Goal: Task Accomplishment & Management: Use online tool/utility

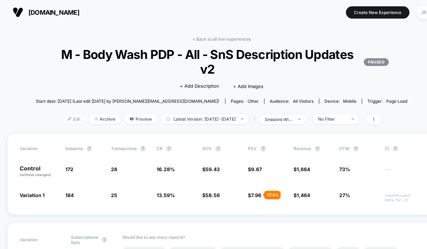
click at [63, 115] on span "Edit" at bounding box center [74, 119] width 23 height 9
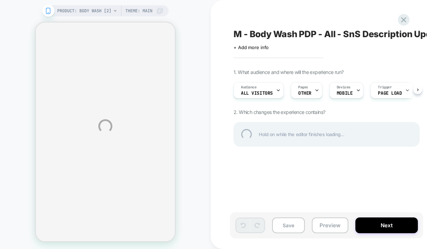
click at [190, 12] on div "PRODUCT: Body Wash [2] PRODUCT: Body Wash [2] Theme: MAIN M - Body Wash PDP - A…" at bounding box center [213, 126] width 427 height 253
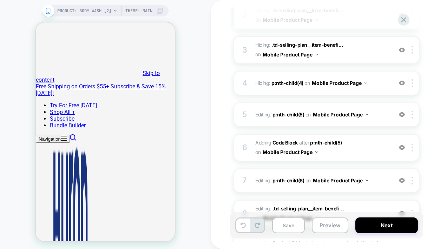
scroll to position [156, 0]
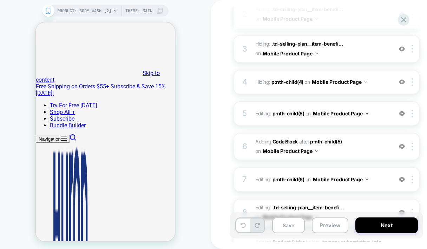
click at [385, 110] on span "Editing : p:nth-child(5) p:nth-child(5) on Mobile Product Page" at bounding box center [322, 114] width 134 height 10
click at [379, 114] on span "Editing : p:nth-child(5) p:nth-child(5) on Mobile Product Page" at bounding box center [322, 114] width 134 height 10
click at [215, 211] on div "M - Body Wash PDP - All - SnS Description Updates v2 Click to edit experience d…" at bounding box center [365, 124] width 309 height 249
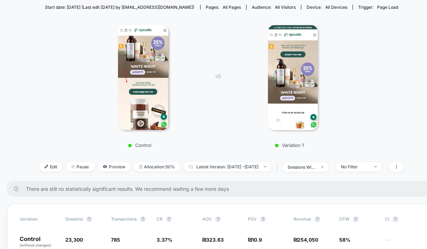
scroll to position [156, 0]
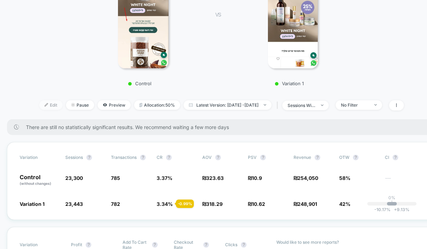
click at [39, 100] on span "Edit" at bounding box center [50, 104] width 23 height 9
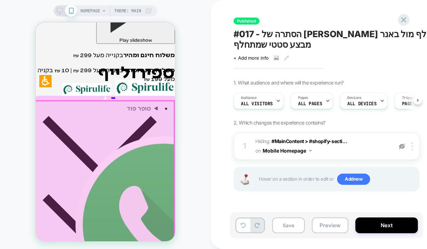
scroll to position [156, 0]
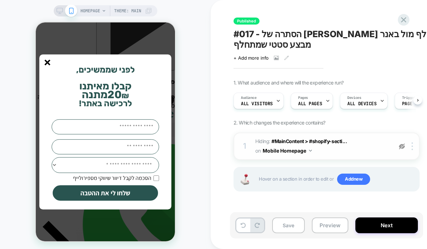
click at [400, 144] on img at bounding box center [402, 147] width 6 height 6
click at [49, 65] on line "סגור" at bounding box center [47, 62] width 5 height 5
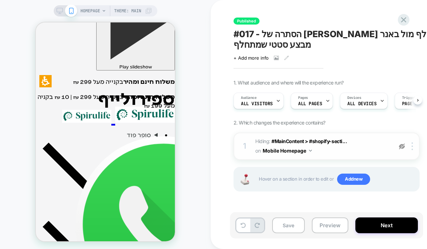
click at [402, 144] on img at bounding box center [402, 147] width 6 height 6
click at [404, 144] on img at bounding box center [402, 147] width 6 height 6
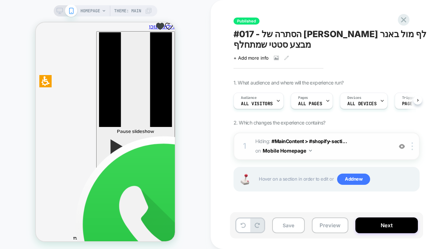
scroll to position [0, 0]
click at [399, 144] on img at bounding box center [402, 147] width 6 height 6
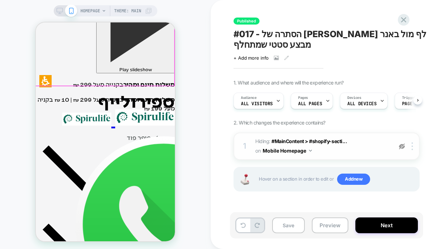
scroll to position [156, 0]
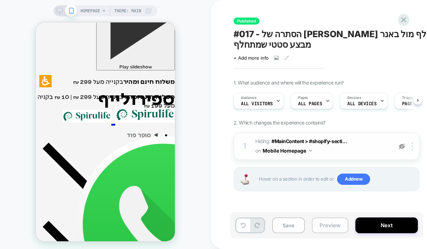
click at [323, 227] on button "Preview" at bounding box center [330, 226] width 37 height 16
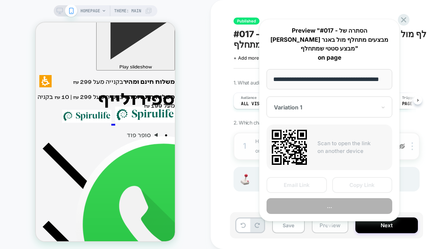
scroll to position [0, 3]
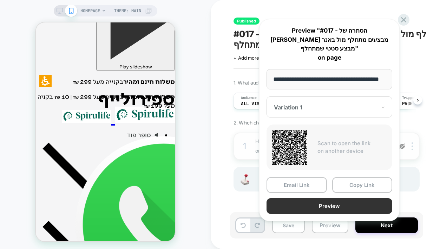
click at [368, 198] on button "Preview" at bounding box center [330, 206] width 126 height 16
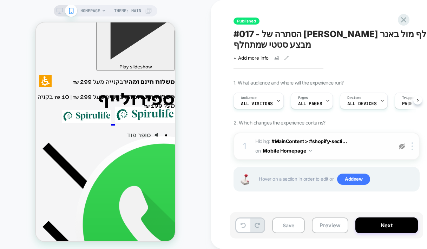
click at [270, 55] on div "+ Add more info" at bounding box center [304, 58] width 141 height 6
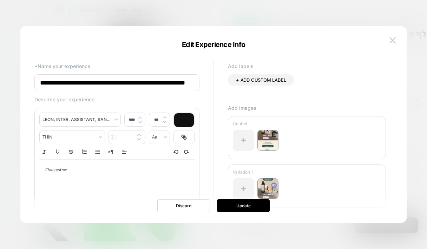
scroll to position [0, 0]
click at [272, 144] on img at bounding box center [267, 140] width 21 height 21
click at [267, 144] on img at bounding box center [267, 140] width 21 height 21
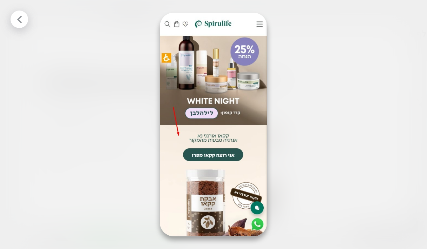
click at [373, 56] on div at bounding box center [213, 124] width 427 height 249
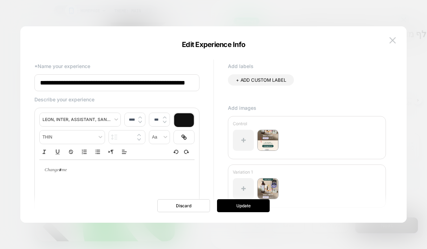
click at [263, 192] on img at bounding box center [267, 188] width 21 height 21
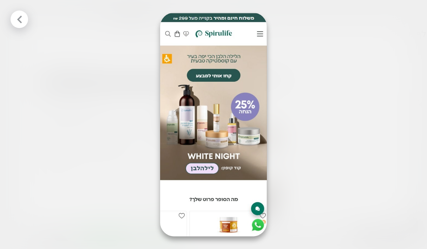
click at [333, 57] on div at bounding box center [213, 124] width 427 height 249
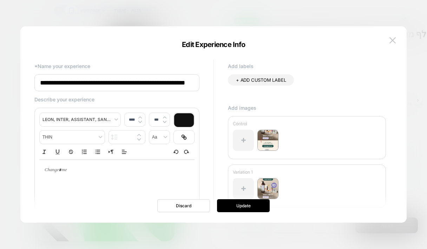
click at [322, 16] on div at bounding box center [213, 124] width 427 height 249
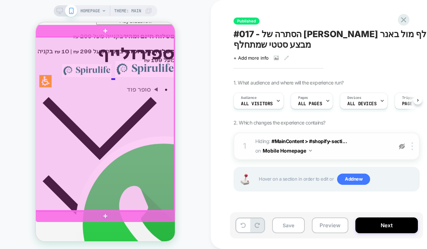
scroll to position [312, 0]
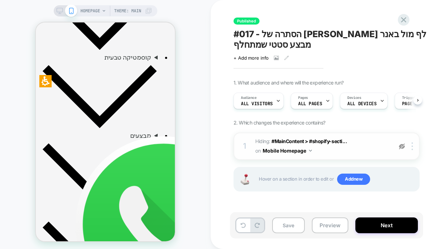
click at [400, 144] on img at bounding box center [402, 147] width 6 height 6
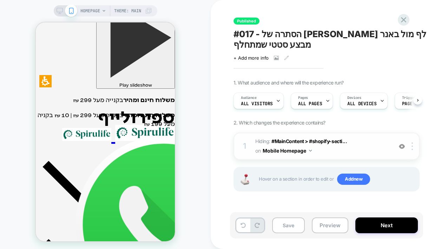
click at [400, 144] on img at bounding box center [402, 147] width 6 height 6
click at [404, 144] on img at bounding box center [402, 147] width 6 height 6
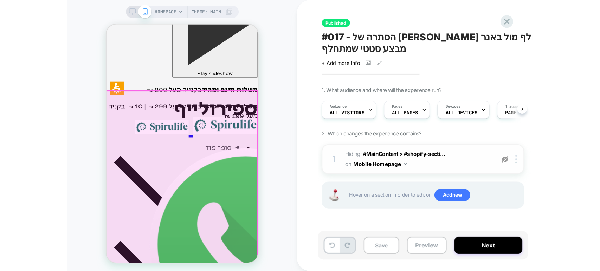
scroll to position [156, 0]
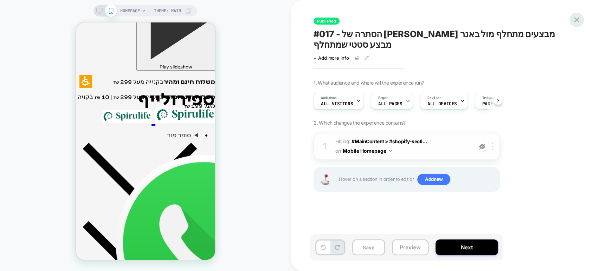
click at [427, 19] on icon at bounding box center [576, 19] width 5 height 5
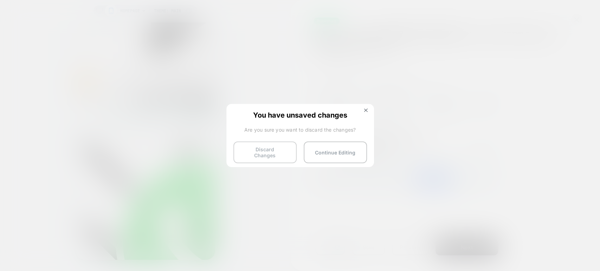
click at [272, 148] on button "Discard Changes" at bounding box center [264, 153] width 63 height 22
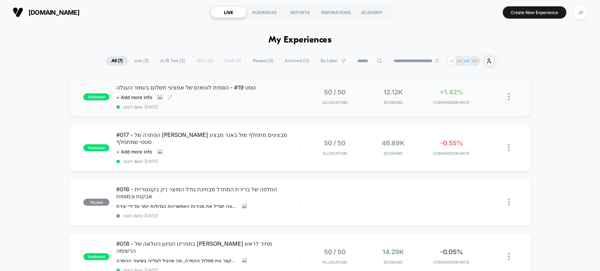
click at [227, 103] on div "טסט #19 - הוספת לוגואים של אמצעי תשלום בעמוד העגלה Click to view images Click t…" at bounding box center [207, 97] width 183 height 26
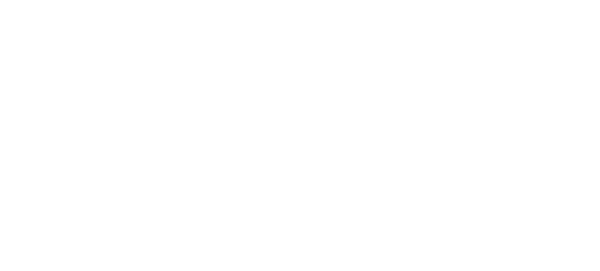
click at [227, 3] on html "Navigated to Visually.io | No-code CRO for Shopify 1" at bounding box center [300, 1] width 600 height 3
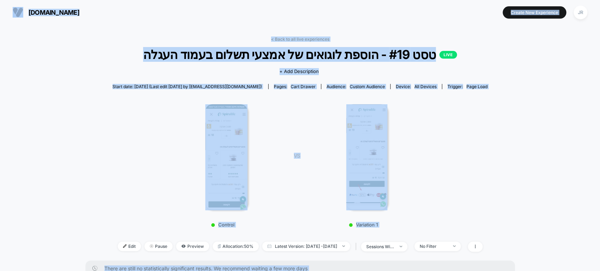
click at [161, 141] on div "Control VS Variation 1" at bounding box center [296, 163] width 375 height 135
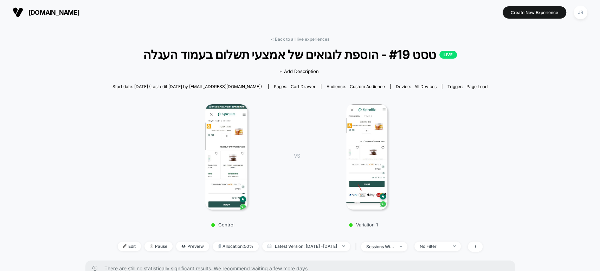
click at [161, 141] on div "Control VS Variation 1" at bounding box center [296, 163] width 375 height 135
click at [141, 143] on div "Control VS Variation 1" at bounding box center [296, 163] width 375 height 135
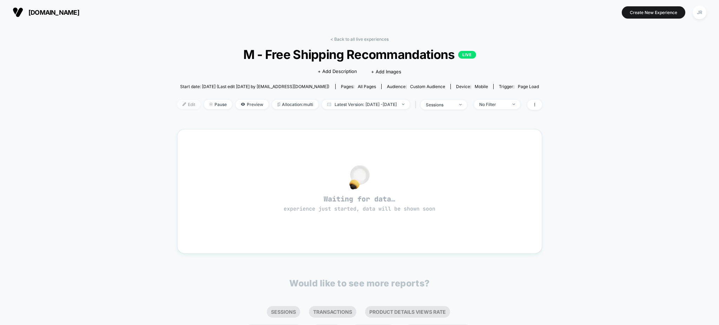
click at [177, 105] on span "Edit" at bounding box center [188, 104] width 23 height 9
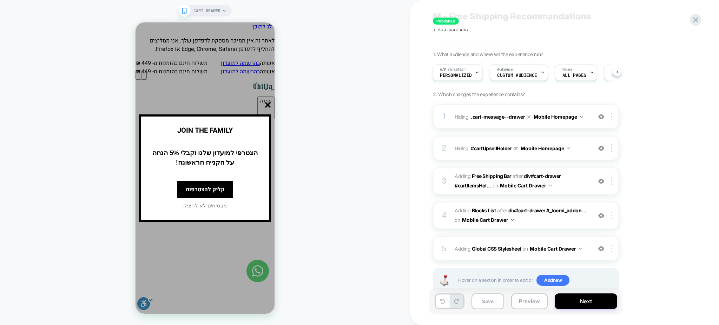
scroll to position [37, 0]
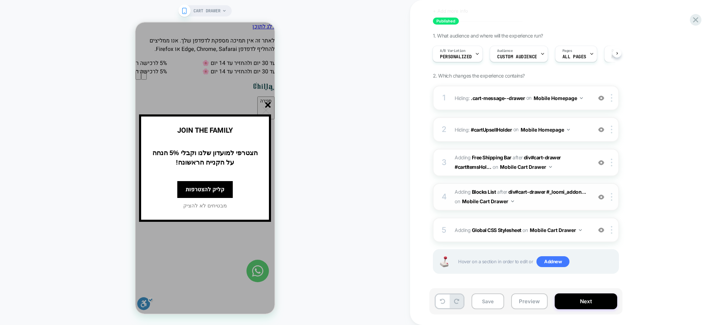
click at [561, 203] on span "#_loomi_addon_1753266117043 Adding Blocks List AFTER div#cart-drawer #_loomi_ad…" at bounding box center [522, 197] width 134 height 19
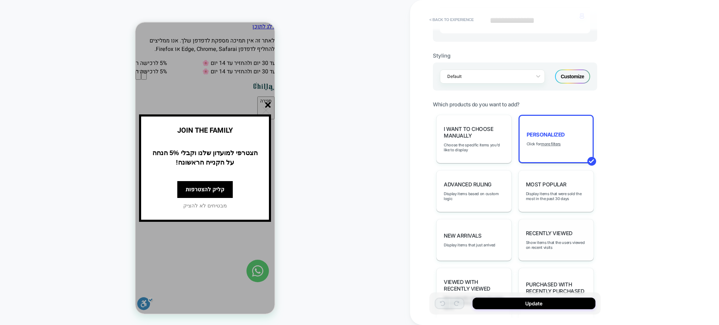
scroll to position [315, 0]
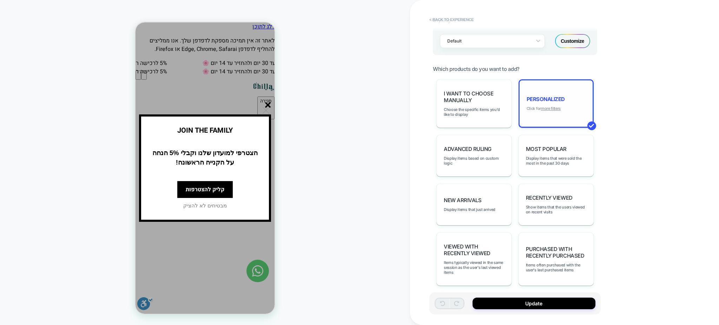
click at [558, 107] on u "more filters" at bounding box center [551, 108] width 20 height 5
click at [555, 108] on u "more filters" at bounding box center [551, 108] width 20 height 5
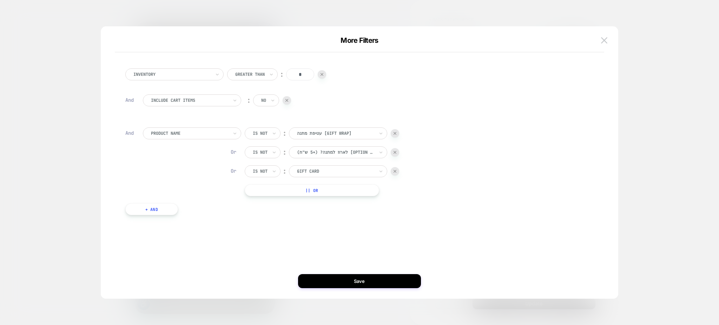
click at [592, 13] on div at bounding box center [359, 162] width 719 height 325
click at [592, 13] on div "Styling Default Customize" at bounding box center [515, 30] width 164 height 49
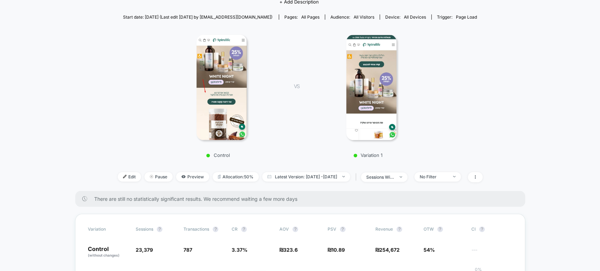
scroll to position [117, 0]
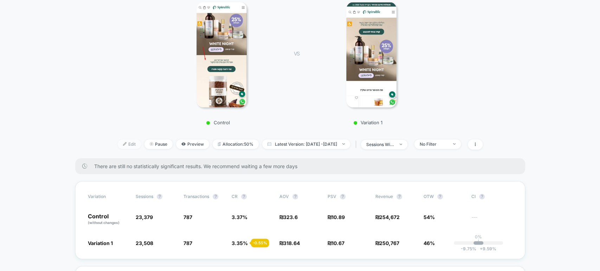
click at [118, 139] on span "Edit" at bounding box center [129, 143] width 23 height 9
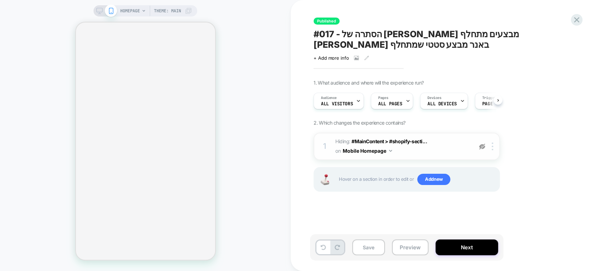
click at [479, 144] on img at bounding box center [482, 147] width 6 height 6
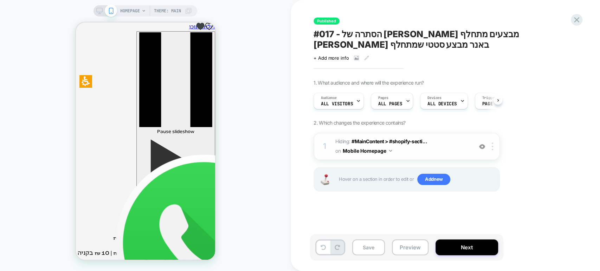
click at [479, 144] on img at bounding box center [482, 147] width 6 height 6
click at [482, 144] on img at bounding box center [482, 147] width 6 height 6
click at [403, 247] on button "Preview" at bounding box center [410, 248] width 37 height 16
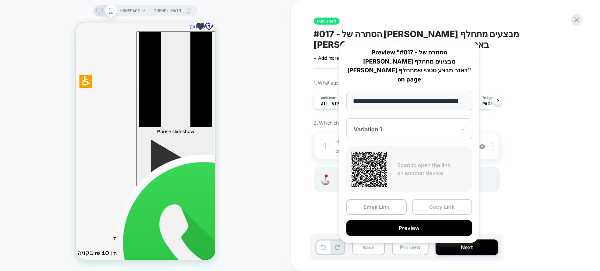
click at [439, 199] on button "Copy Link" at bounding box center [442, 207] width 60 height 16
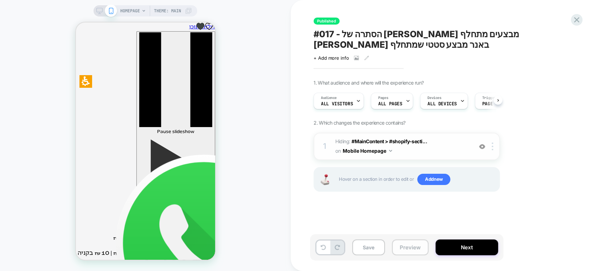
click at [407, 249] on button "Preview" at bounding box center [410, 248] width 37 height 16
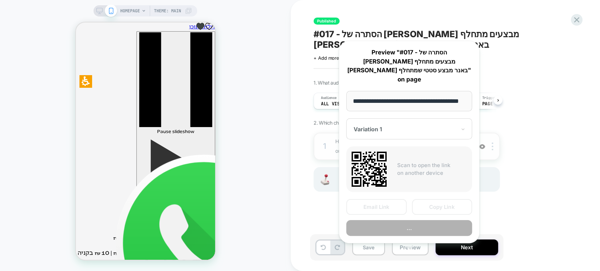
scroll to position [0, 3]
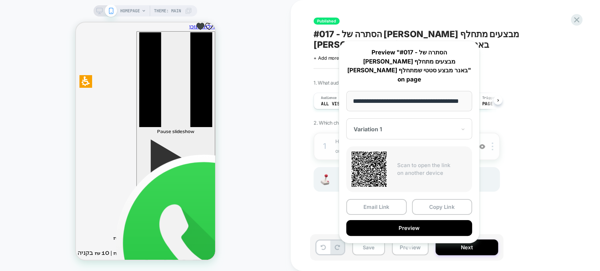
click at [392, 118] on div "Variation 1" at bounding box center [409, 128] width 126 height 21
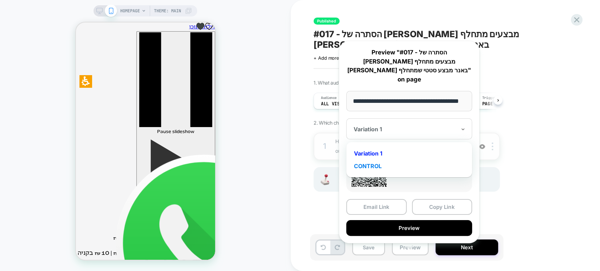
click at [390, 160] on div "CONTROL" at bounding box center [409, 166] width 119 height 13
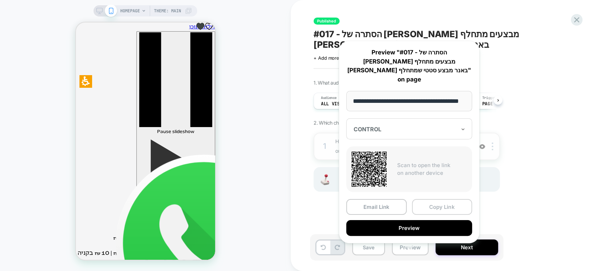
click at [432, 199] on button "Copy Link" at bounding box center [442, 207] width 60 height 16
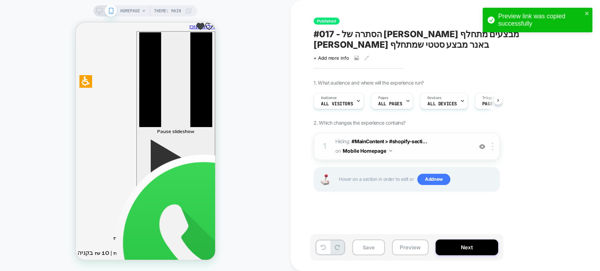
click at [432, 197] on div "1 Hiding : #MainContent > #shopify-secti... #MainContent > #shopify-section-tem…" at bounding box center [406, 171] width 186 height 77
click at [587, 12] on icon "close" at bounding box center [586, 14] width 5 height 6
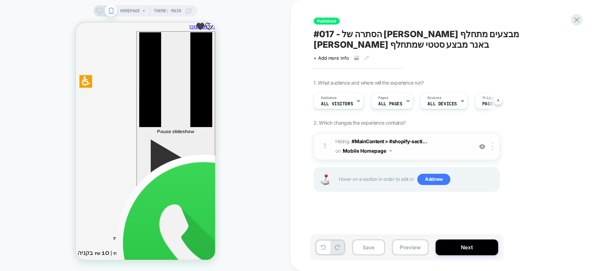
click at [577, 20] on icon at bounding box center [576, 19] width 9 height 9
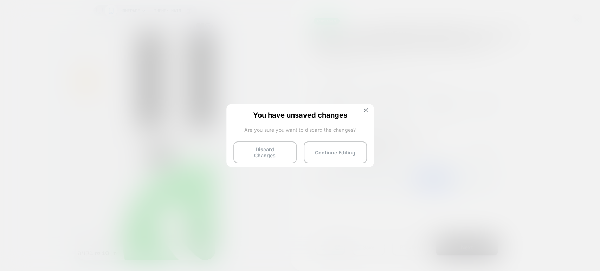
click at [273, 147] on button "Discard Changes" at bounding box center [264, 153] width 63 height 22
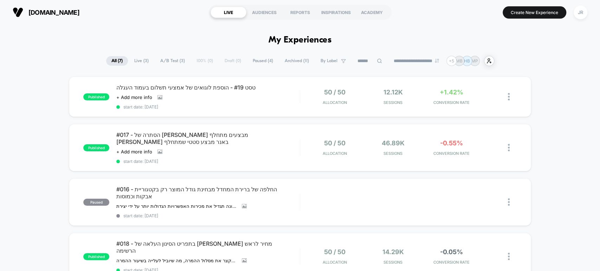
click at [362, 61] on input at bounding box center [369, 61] width 35 height 8
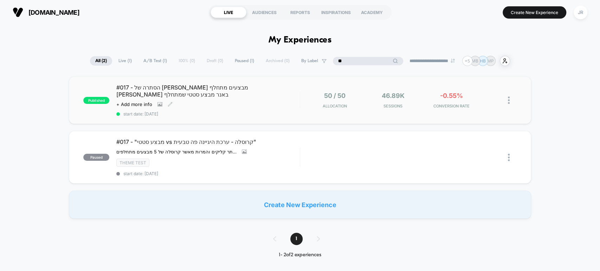
type input "**"
click at [250, 111] on span "start date: 9/11/2025" at bounding box center [207, 113] width 183 height 5
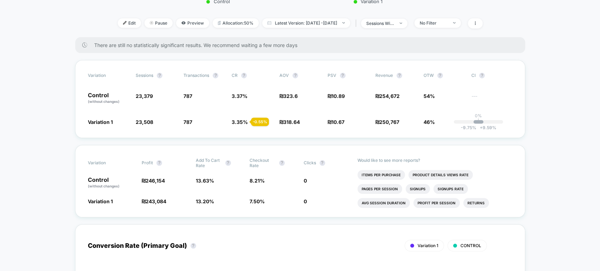
scroll to position [273, 0]
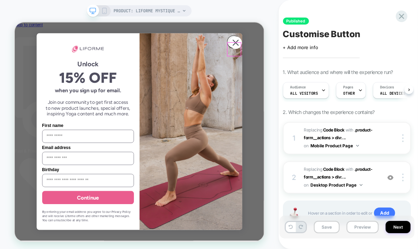
scroll to position [0, 4]
drag, startPoint x: 256, startPoint y: 44, endPoint x: 299, endPoint y: 52, distance: 43.6
click at [300, 52] on circle "Close dialog" at bounding box center [308, 49] width 17 height 17
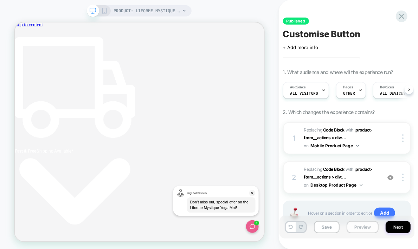
click at [358, 224] on button "Preview" at bounding box center [362, 227] width 32 height 12
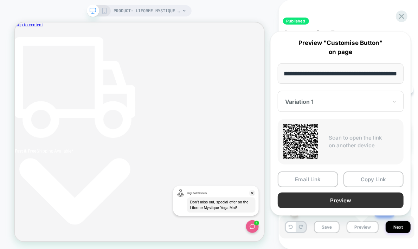
scroll to position [0, 0]
click at [363, 197] on button "Preview" at bounding box center [341, 201] width 126 height 16
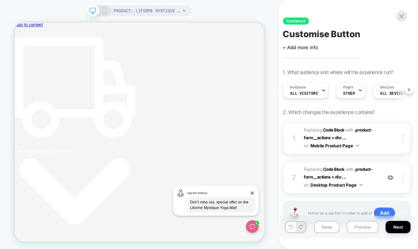
click at [360, 233] on button "Preview" at bounding box center [362, 227] width 32 height 12
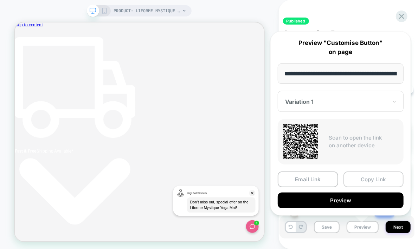
click at [363, 182] on button "Copy Link" at bounding box center [373, 180] width 60 height 16
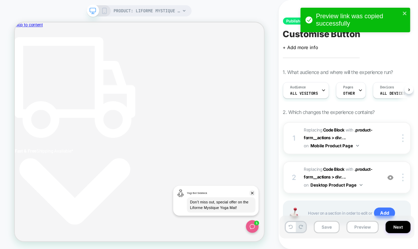
scroll to position [0, 163]
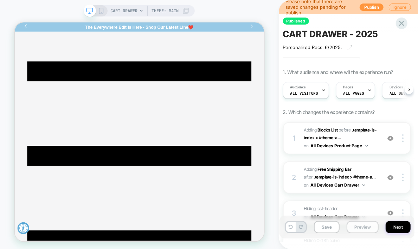
click at [363, 226] on button "Preview" at bounding box center [362, 227] width 32 height 12
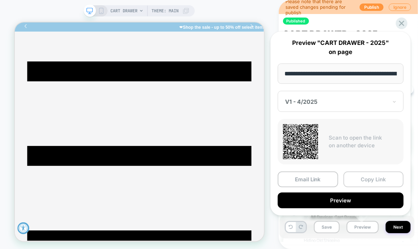
click at [371, 178] on button "Copy Link" at bounding box center [373, 180] width 60 height 16
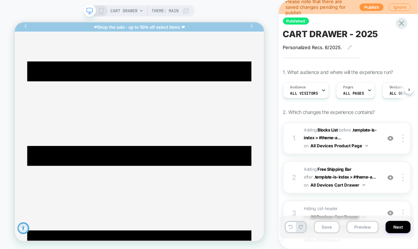
click at [324, 32] on span "CART DRAWER - 2025" at bounding box center [330, 34] width 95 height 11
click at [324, 32] on textarea "**********" at bounding box center [335, 34] width 105 height 11
click at [352, 227] on button "Preview" at bounding box center [362, 227] width 32 height 12
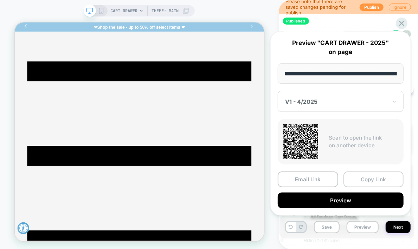
click at [368, 176] on button "Copy Link" at bounding box center [373, 180] width 60 height 16
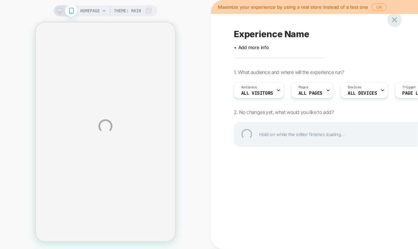
click at [398, 20] on div at bounding box center [394, 20] width 14 height 14
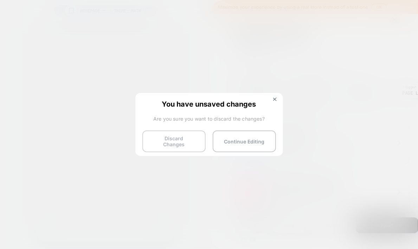
click at [184, 142] on button "Discard Changes" at bounding box center [173, 142] width 63 height 22
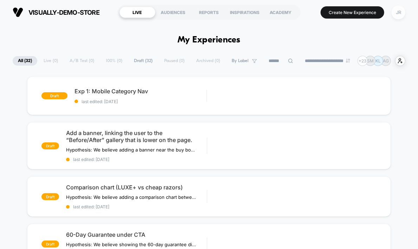
click at [397, 13] on div "JR" at bounding box center [398, 13] width 14 height 14
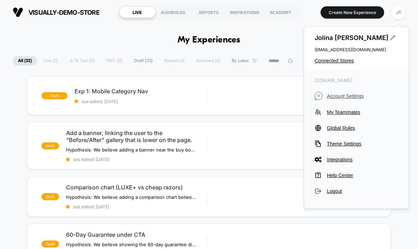
click at [342, 95] on span "Account Settings" at bounding box center [362, 96] width 71 height 6
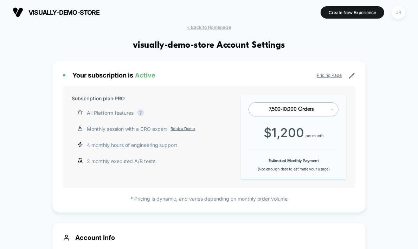
click at [396, 13] on div "JR" at bounding box center [398, 13] width 14 height 14
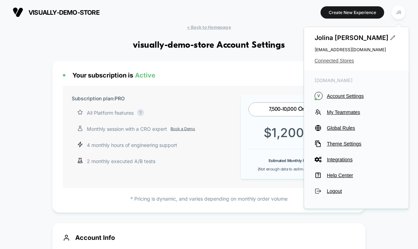
click at [344, 61] on span "Connected Stores" at bounding box center [356, 61] width 84 height 6
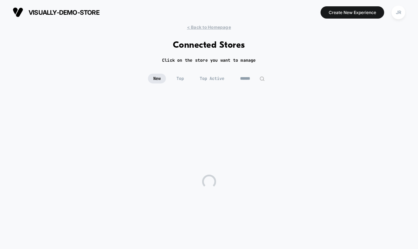
click at [255, 78] on input at bounding box center [252, 79] width 35 height 10
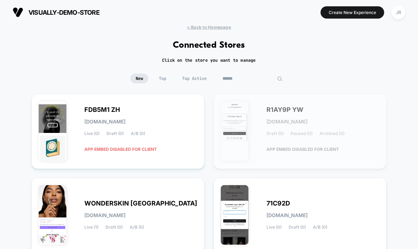
paste input "**********"
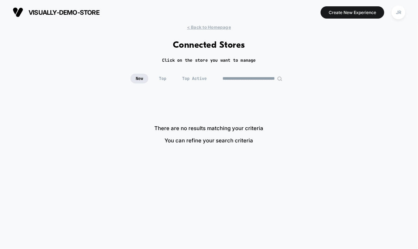
scroll to position [0, 22]
drag, startPoint x: 241, startPoint y: 78, endPoint x: 282, endPoint y: 78, distance: 41.8
click at [282, 78] on div "**********" at bounding box center [252, 79] width 70 height 10
click at [270, 78] on input "*********" at bounding box center [252, 79] width 70 height 10
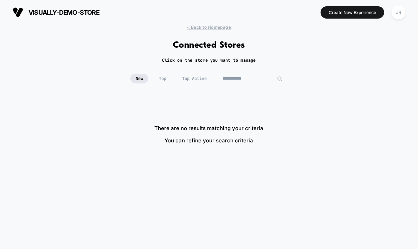
click at [237, 72] on div "**********" at bounding box center [209, 134] width 418 height 218
click at [241, 77] on input "**********" at bounding box center [252, 79] width 35 height 10
click at [241, 77] on input "**********" at bounding box center [252, 79] width 68 height 10
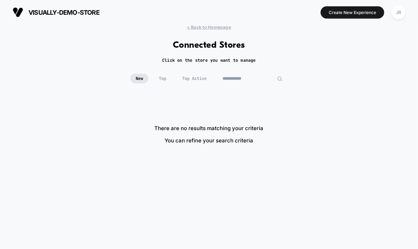
paste input "**********"
drag, startPoint x: 252, startPoint y: 78, endPoint x: 285, endPoint y: 78, distance: 33.0
click at [285, 78] on input "**********" at bounding box center [252, 79] width 70 height 10
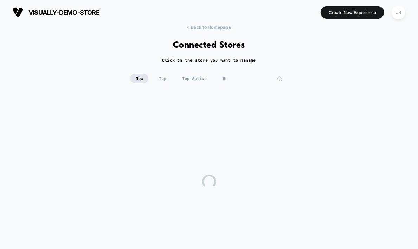
type input "*"
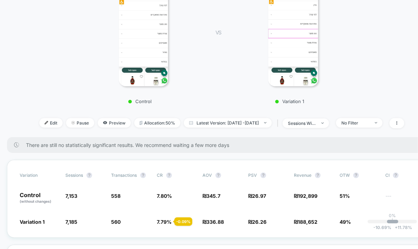
scroll to position [156, 0]
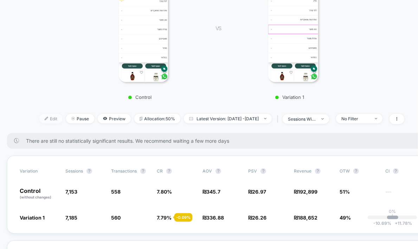
click at [40, 114] on span "Edit" at bounding box center [50, 118] width 23 height 9
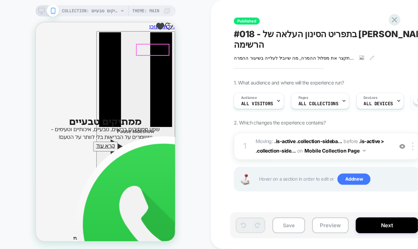
click at [401, 144] on img at bounding box center [402, 147] width 6 height 6
click at [402, 144] on img at bounding box center [402, 147] width 6 height 6
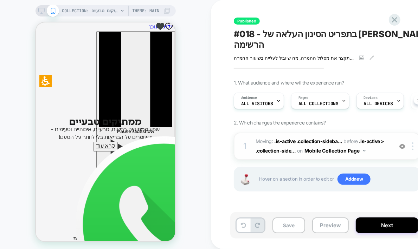
click at [402, 144] on img at bounding box center [402, 147] width 6 height 6
click at [371, 137] on span "Moving: .is-active .collection-sideba... .is-active .collection-sidebar__group-…" at bounding box center [322, 146] width 134 height 19
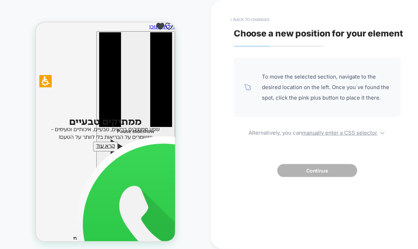
click at [250, 19] on button "< Back to changes" at bounding box center [250, 19] width 46 height 11
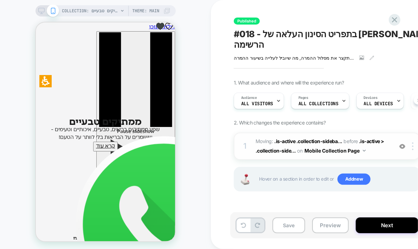
click at [361, 146] on button "Mobile Collection Page" at bounding box center [335, 151] width 61 height 10
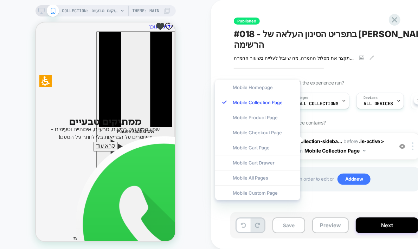
click at [225, 57] on div "Published #018 - בתפריט הסינון העלאה של סינון מחיר לראש הרשימה ההשערה שלנו: אנו…" at bounding box center [365, 124] width 309 height 249
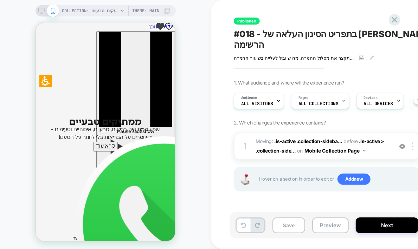
click at [189, 70] on div "COLLECTION: ממתיקים טבעיים (Category) COLLECTION: ממתיקים טבעיים (Category) The…" at bounding box center [105, 126] width 211 height 239
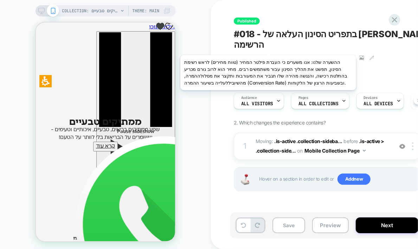
click at [268, 55] on span "ההשערה שלנו: אנו משערים כי העברת פילטר המחיר (טווח מחירים) לראש רשימת הסינון, ת…" at bounding box center [294, 58] width 120 height 6
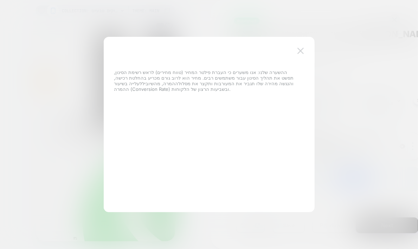
click at [296, 52] on button at bounding box center [300, 51] width 11 height 11
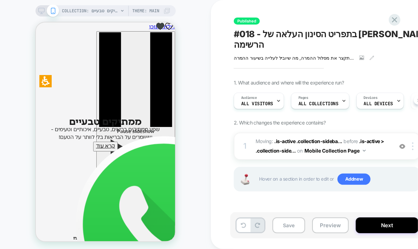
click at [306, 30] on span "#018 - בתפריט הסינון העלאה של [PERSON_NAME] מחיר לראש הרשימה" at bounding box center [362, 39] width 256 height 21
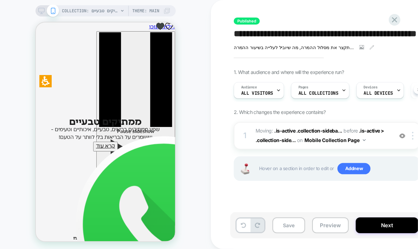
click at [304, 33] on textarea "**********" at bounding box center [351, 34] width 234 height 11
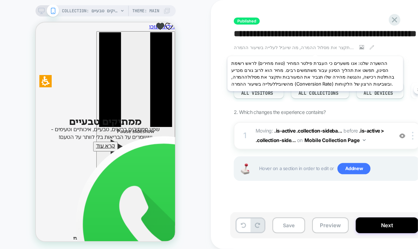
click at [316, 47] on span "ההשערה שלנו: אנו משערים כי העברת פילטר המחיר (טווח מחירים) לראש רשימת הסינון, ת…" at bounding box center [294, 48] width 120 height 6
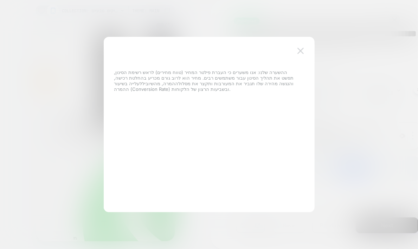
click at [302, 49] on img at bounding box center [300, 51] width 6 height 6
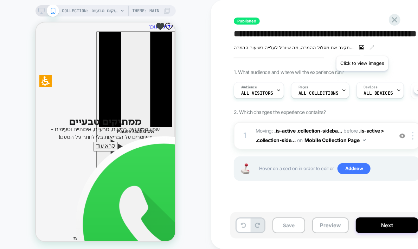
click at [362, 47] on icon at bounding box center [361, 47] width 5 height 5
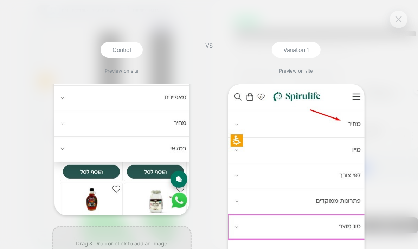
click at [396, 17] on img at bounding box center [398, 19] width 6 height 6
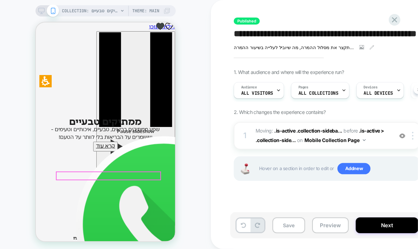
click at [374, 139] on span "Moving: .is-active .collection-sideba... .is-active .collection-sidebar__group-…" at bounding box center [322, 135] width 134 height 19
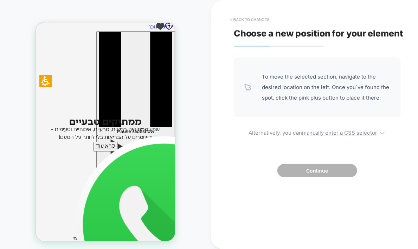
click at [239, 19] on button "< Back to changes" at bounding box center [250, 19] width 46 height 11
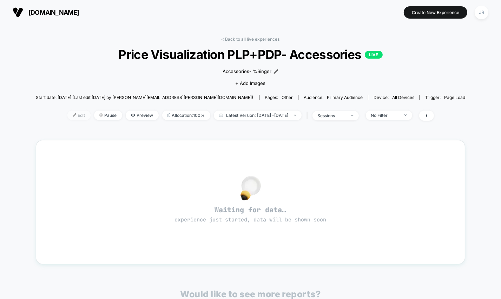
click at [73, 115] on img at bounding box center [75, 115] width 4 height 4
click at [67, 114] on span "Edit" at bounding box center [78, 115] width 23 height 9
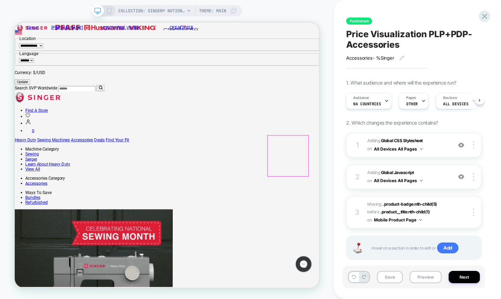
scroll to position [47, 0]
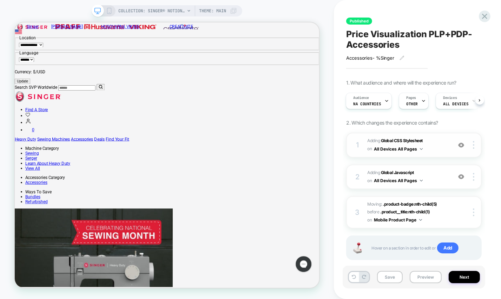
click at [463, 145] on img at bounding box center [461, 145] width 6 height 6
click at [463, 146] on img at bounding box center [461, 145] width 6 height 6
click at [463, 178] on img at bounding box center [461, 177] width 6 height 6
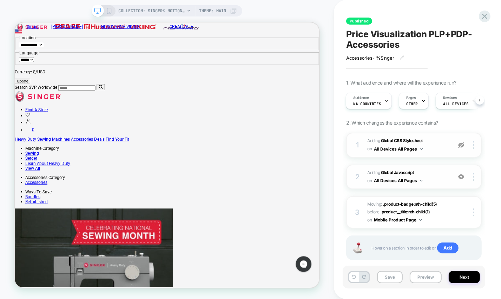
click at [460, 145] on img at bounding box center [461, 145] width 6 height 6
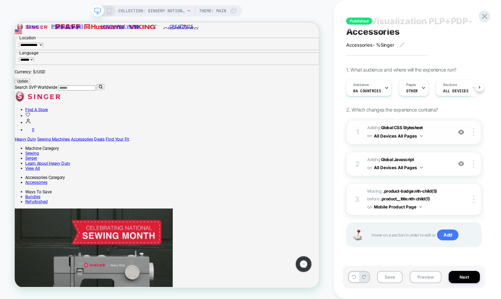
click at [439, 137] on span "Adding Global CSS Stylesheet on All Devices All Pages" at bounding box center [407, 132] width 81 height 17
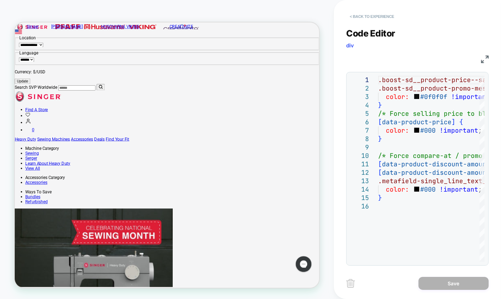
click at [362, 11] on button "< Back to experience" at bounding box center [371, 16] width 51 height 11
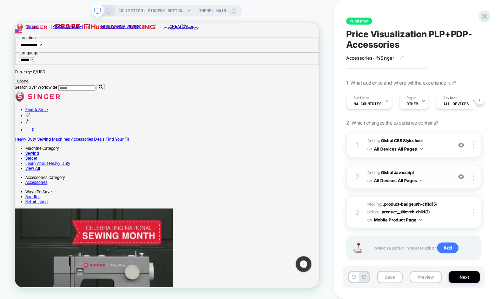
scroll to position [0, 0]
click at [436, 179] on span "Adding Global Javascript on All Devices All Pages" at bounding box center [407, 177] width 81 height 17
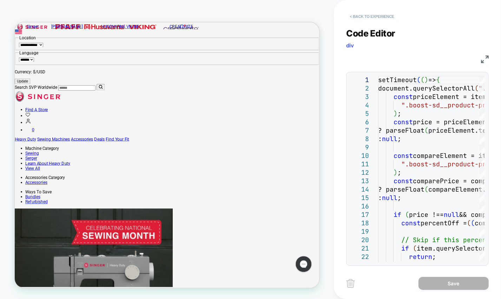
click at [364, 12] on button "< Back to experience" at bounding box center [371, 16] width 51 height 11
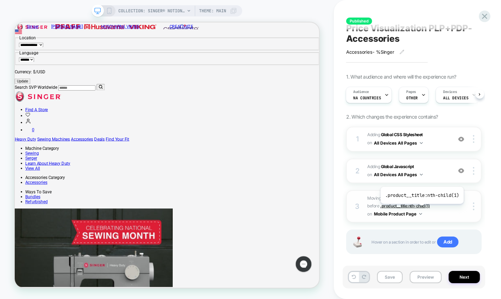
scroll to position [13, 0]
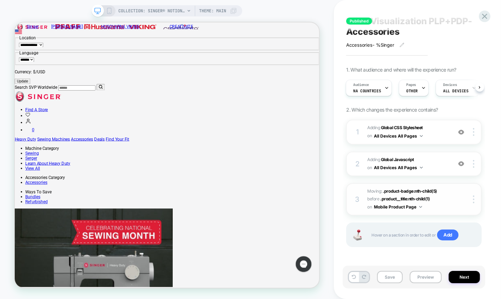
click at [443, 203] on span "Moving: .product-badge:nth-child(5) .product-badge:nth-child(5) before .product…" at bounding box center [407, 200] width 81 height 24
click at [442, 196] on span "Moving: .product-badge:nth-child(5) .product-badge:nth-child(5) before .product…" at bounding box center [407, 200] width 81 height 24
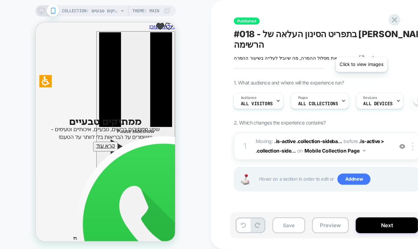
click at [361, 57] on icon at bounding box center [362, 58] width 4 height 2
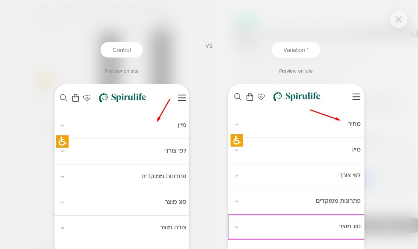
drag, startPoint x: 227, startPoint y: 83, endPoint x: 365, endPoint y: 268, distance: 231.0
click at [365, 249] on html "COLLECTION: ממתיקים טבעיים (Category) COLLECTION: ממתיקים טבעיים (Category) The…" at bounding box center [209, 124] width 418 height 249
click at [399, 20] on img at bounding box center [398, 19] width 6 height 6
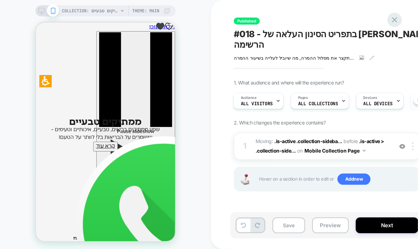
click at [396, 17] on icon at bounding box center [394, 19] width 9 height 9
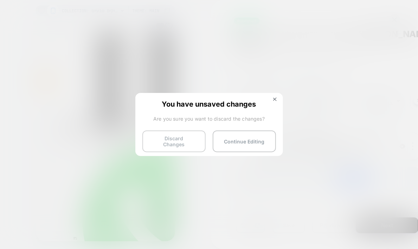
click at [173, 137] on button "Discard Changes" at bounding box center [173, 142] width 63 height 22
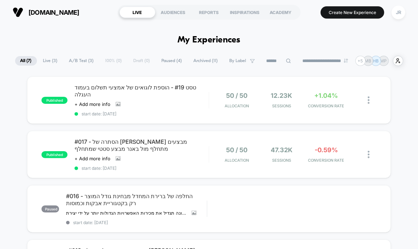
click at [265, 61] on input at bounding box center [278, 61] width 35 height 8
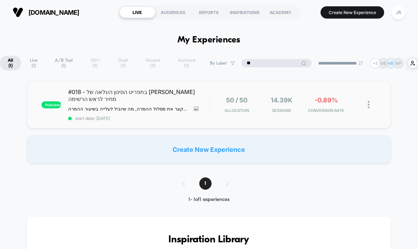
type input "**"
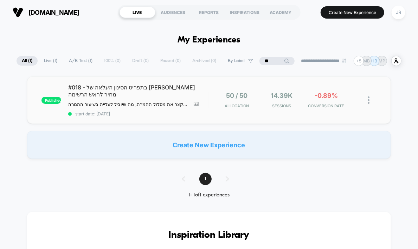
click at [173, 115] on div "published #018 - בתפריט הסינון העלאה של [PERSON_NAME] מחיר לראש הרשימה ההשערה ש…" at bounding box center [208, 100] width 363 height 47
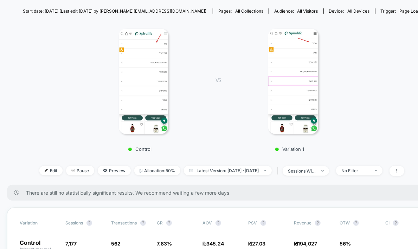
scroll to position [117, 0]
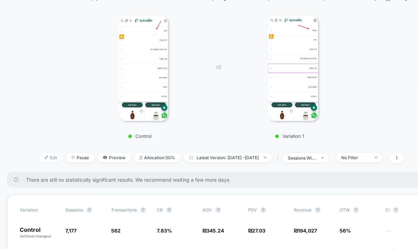
click at [43, 153] on span "Edit" at bounding box center [50, 157] width 23 height 9
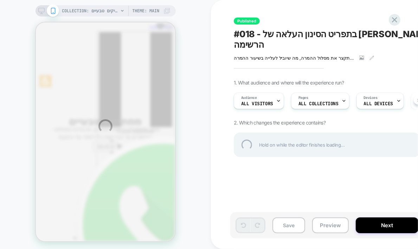
click at [329, 226] on div "COLLECTION: ממתיקים טבעיים (Category) COLLECTION: ממתיקים טבעיים (Category) The…" at bounding box center [209, 126] width 418 height 253
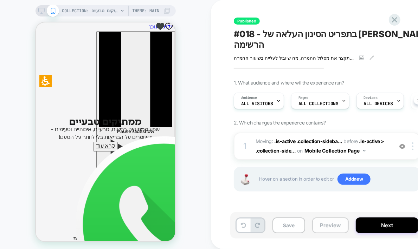
click at [330, 226] on button "Preview" at bounding box center [330, 226] width 37 height 16
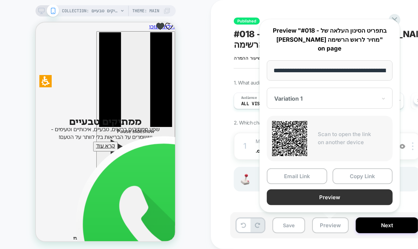
click at [353, 198] on button "Preview" at bounding box center [330, 198] width 126 height 16
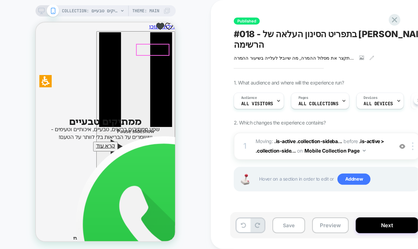
click at [394, 17] on icon at bounding box center [394, 19] width 9 height 9
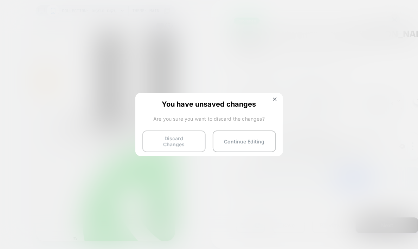
click at [171, 136] on button "Discard Changes" at bounding box center [173, 142] width 63 height 22
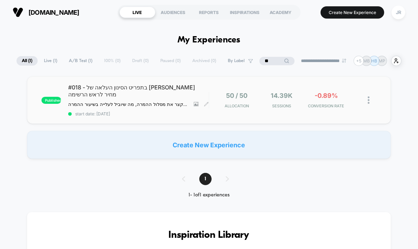
click at [158, 111] on span "start date: 9/11/2025" at bounding box center [138, 113] width 141 height 5
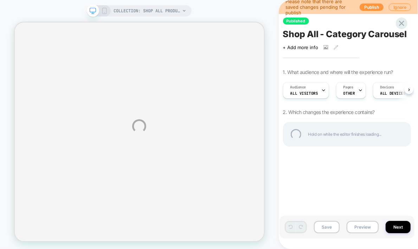
click at [359, 228] on div "COLLECTION: Shop All Products (Category) COLLECTION: Shop All Products (Categor…" at bounding box center [209, 126] width 418 height 253
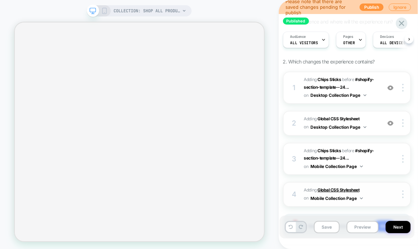
scroll to position [78, 0]
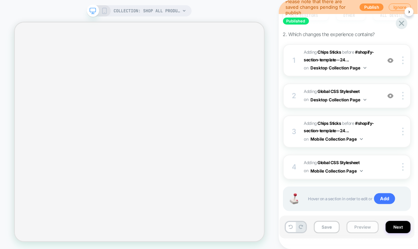
click at [354, 227] on button "Preview" at bounding box center [362, 227] width 32 height 12
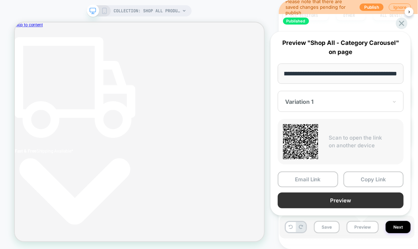
scroll to position [0, 4]
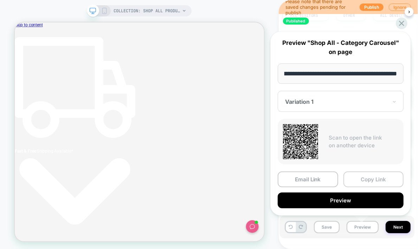
click at [371, 178] on button "Copy Link" at bounding box center [373, 180] width 60 height 16
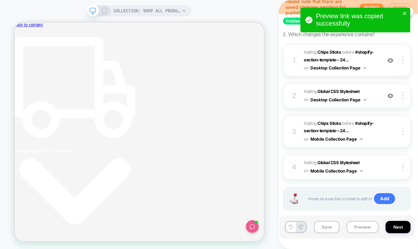
scroll to position [0, 0]
click at [255, 11] on div "COLLECTION: Shop All Products (Category) COLLECTION: Shop All Products (Categor…" at bounding box center [139, 126] width 279 height 239
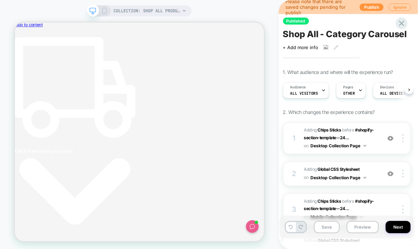
click at [347, 35] on span "Shop All - Category Carousel" at bounding box center [345, 34] width 124 height 11
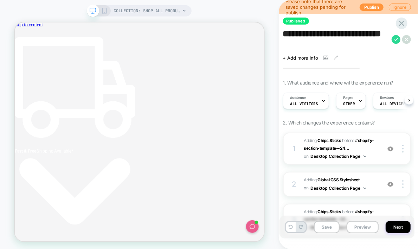
click at [347, 35] on textarea "**********" at bounding box center [335, 39] width 105 height 21
click at [347, 34] on textarea "**********" at bounding box center [335, 39] width 105 height 21
click at [355, 224] on button "Preview" at bounding box center [362, 227] width 32 height 12
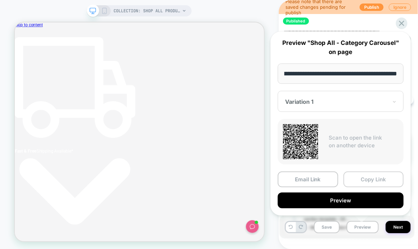
scroll to position [0, 1]
click at [367, 177] on button "Copy Link" at bounding box center [373, 180] width 60 height 16
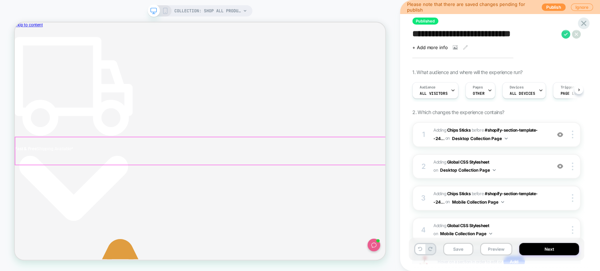
scroll to position [0, 0]
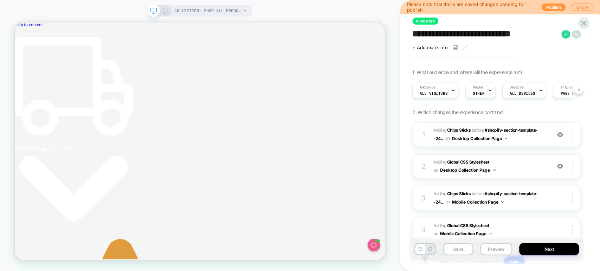
click at [417, 65] on div "**********" at bounding box center [496, 135] width 175 height 257
click at [417, 46] on icon at bounding box center [465, 47] width 5 height 5
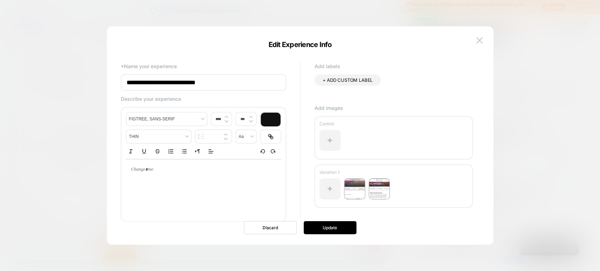
click at [417, 63] on div at bounding box center [300, 135] width 600 height 271
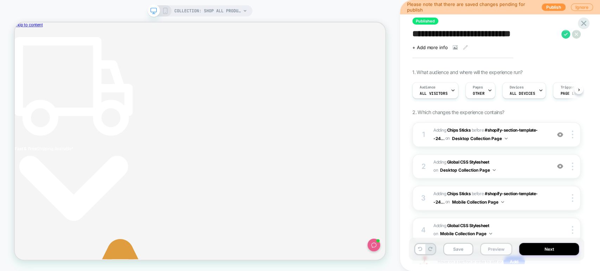
click at [417, 249] on button "Preview" at bounding box center [496, 249] width 32 height 12
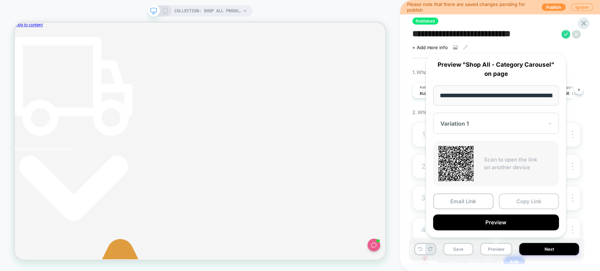
click at [417, 203] on button "Copy Link" at bounding box center [528, 202] width 60 height 16
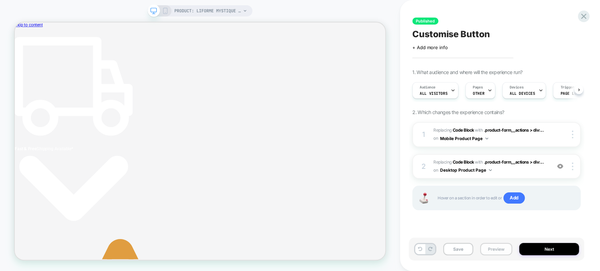
scroll to position [0, 4]
click at [491, 249] on button "Preview" at bounding box center [496, 249] width 32 height 12
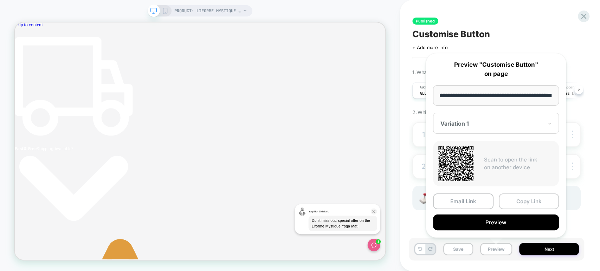
scroll to position [0, 0]
click at [532, 203] on button "Copy Link" at bounding box center [528, 202] width 60 height 16
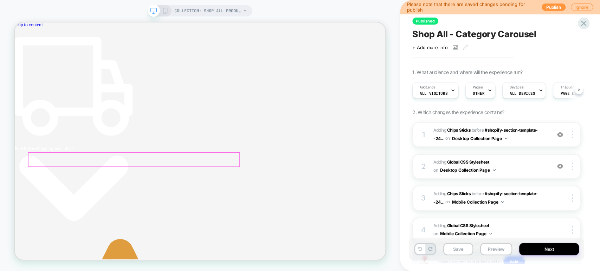
scroll to position [0, 4]
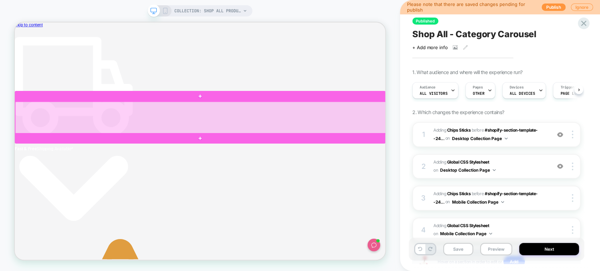
click at [71, 158] on div at bounding box center [262, 149] width 494 height 43
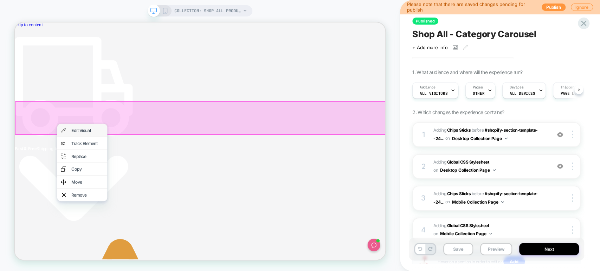
click at [86, 167] on div "Edit Visual" at bounding box center [104, 166] width 67 height 17
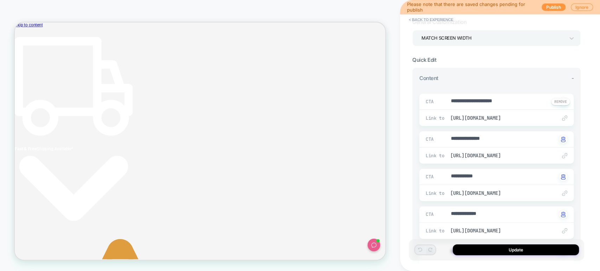
scroll to position [0, 0]
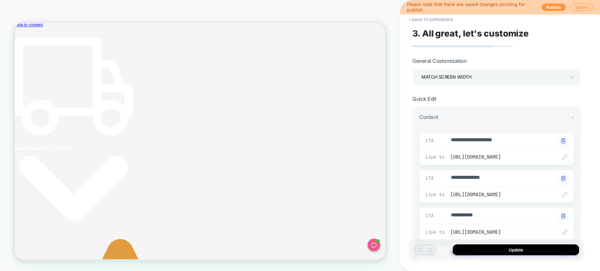
click at [498, 75] on div "Match Screen Width" at bounding box center [492, 76] width 143 height 9
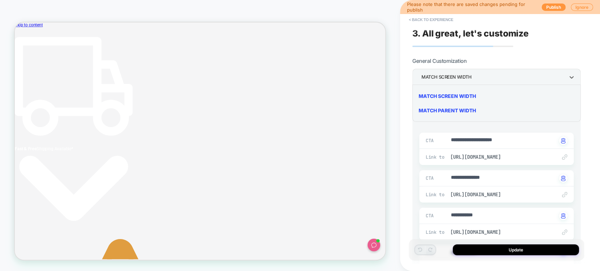
click at [472, 95] on div "Match Screen Width" at bounding box center [496, 96] width 163 height 14
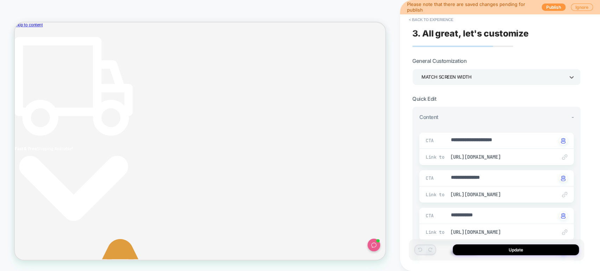
click at [483, 76] on div "Match Screen Width" at bounding box center [492, 76] width 143 height 9
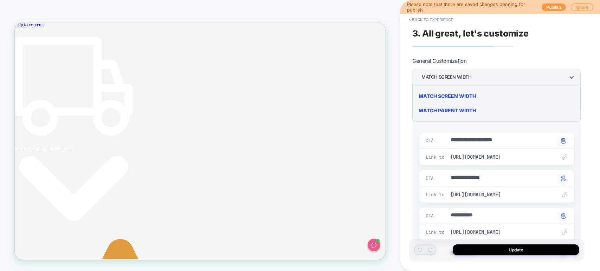
click at [473, 108] on div "Match Parent Width" at bounding box center [496, 110] width 163 height 14
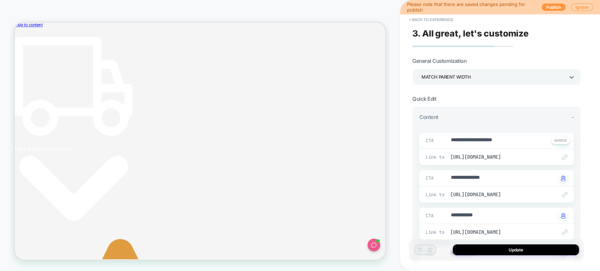
type textarea "*"
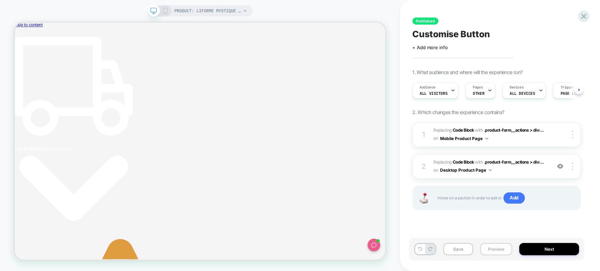
click at [490, 246] on button "Preview" at bounding box center [496, 249] width 32 height 12
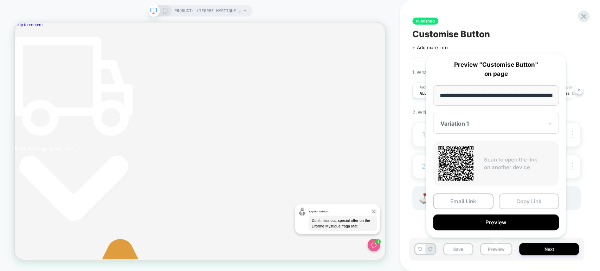
click at [518, 199] on button "Copy Link" at bounding box center [528, 202] width 60 height 16
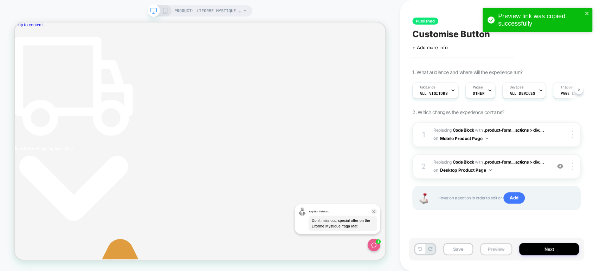
click at [487, 249] on button "Preview" at bounding box center [496, 249] width 32 height 12
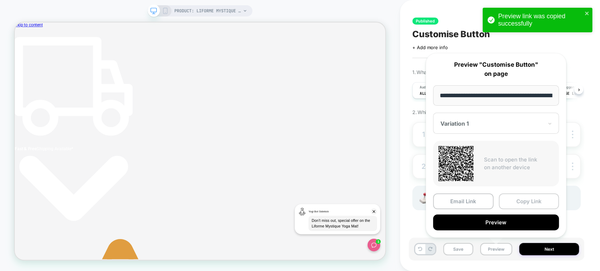
click at [529, 200] on button "Copy Link" at bounding box center [528, 202] width 60 height 16
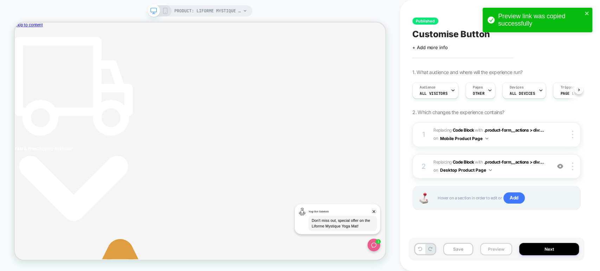
click at [500, 248] on button "Preview" at bounding box center [496, 249] width 32 height 12
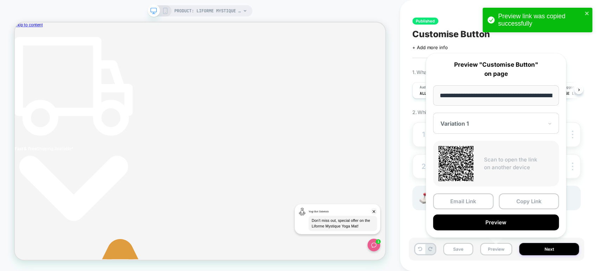
click at [518, 202] on button "Copy Link" at bounding box center [528, 202] width 60 height 16
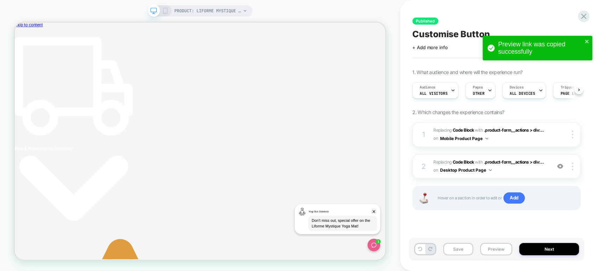
click at [442, 33] on span "Customise Button" at bounding box center [450, 34] width 77 height 11
click at [442, 33] on textarea "**********" at bounding box center [463, 34] width 103 height 11
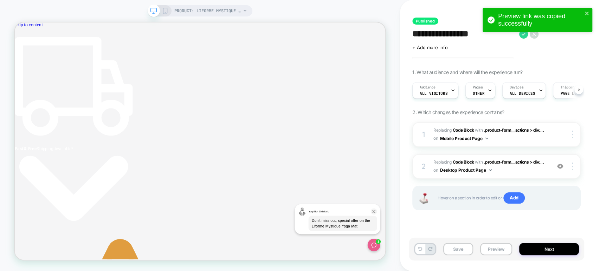
click at [442, 33] on textarea "**********" at bounding box center [463, 34] width 103 height 11
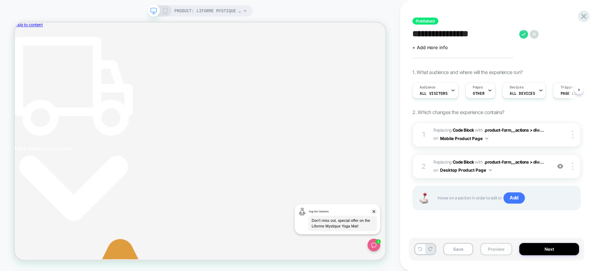
click at [499, 246] on button "Preview" at bounding box center [496, 249] width 32 height 12
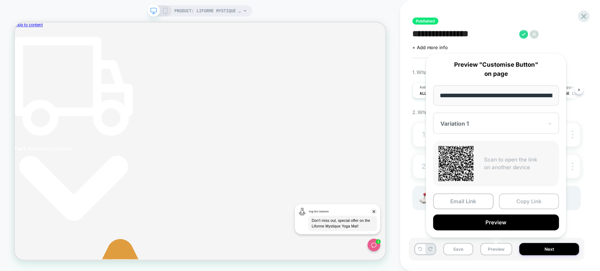
click at [520, 204] on button "Copy Link" at bounding box center [528, 202] width 60 height 16
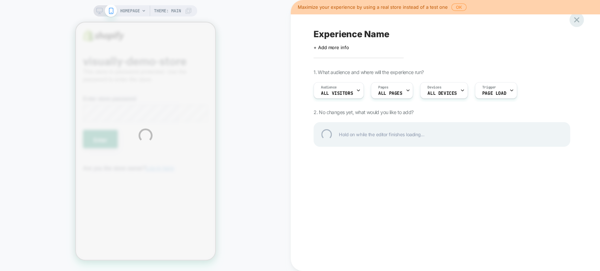
click at [577, 19] on div at bounding box center [576, 20] width 14 height 14
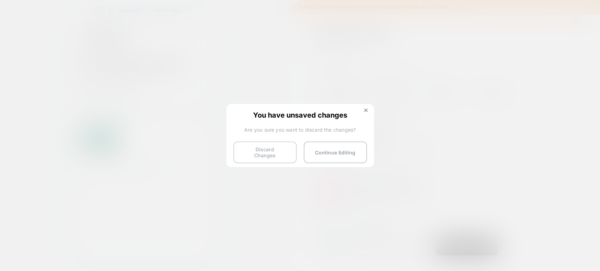
click at [268, 149] on button "Discard Changes" at bounding box center [264, 153] width 63 height 22
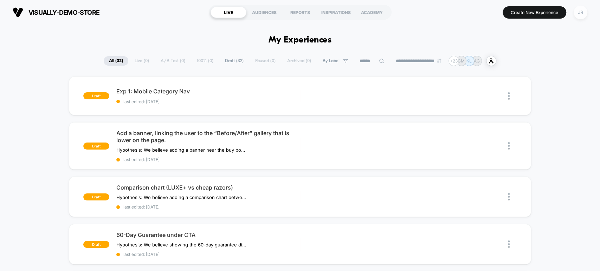
click at [582, 11] on div "JR" at bounding box center [580, 13] width 14 height 14
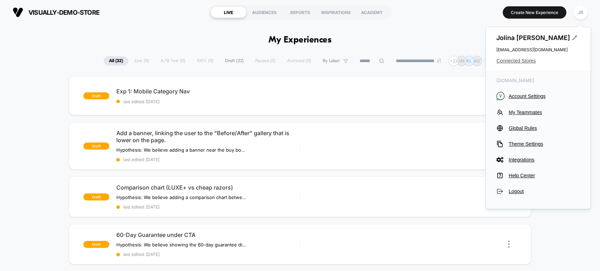
click at [523, 61] on span "Connected Stores" at bounding box center [538, 61] width 84 height 6
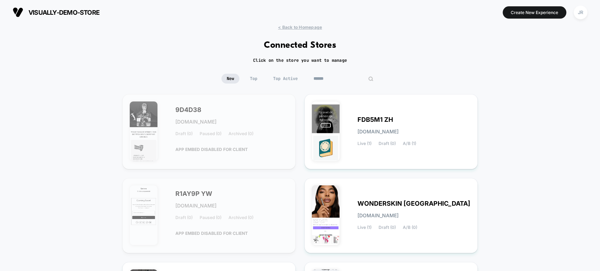
click at [342, 80] on input at bounding box center [343, 79] width 70 height 10
paste input "**********"
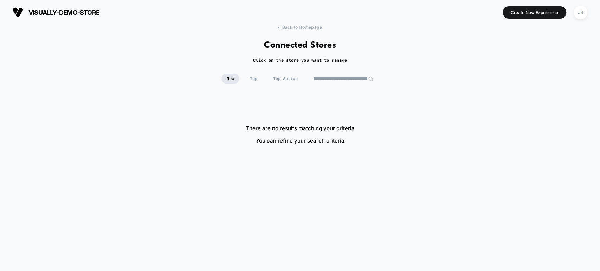
drag, startPoint x: 329, startPoint y: 79, endPoint x: 370, endPoint y: 78, distance: 41.1
click at [371, 79] on div "**********" at bounding box center [343, 79] width 70 height 10
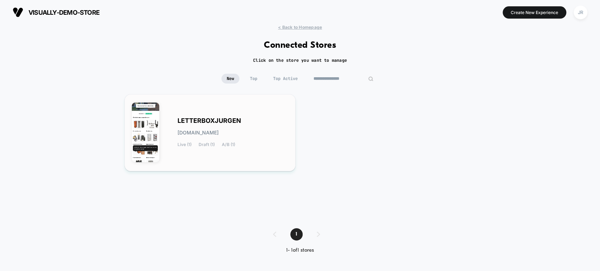
type input "**********"
click at [275, 146] on div "LETTERBOXJURGEN [DOMAIN_NAME] Live (1) Draft (1) A/B (1)" at bounding box center [232, 132] width 111 height 29
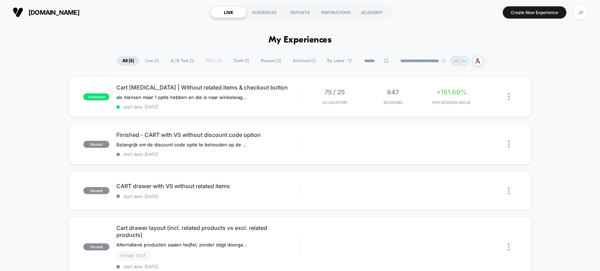
click at [149, 56] on div "**********" at bounding box center [300, 61] width 366 height 10
click at [185, 61] on span "A/B Test ( 1 )" at bounding box center [182, 60] width 34 height 9
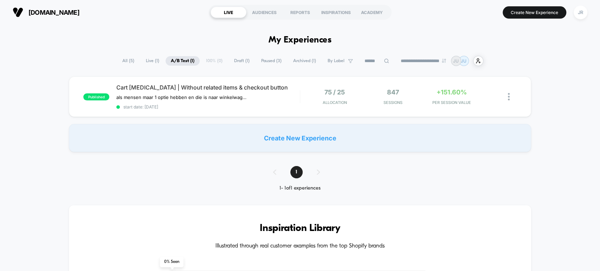
click at [236, 57] on span "Draft ( 1 )" at bounding box center [242, 60] width 26 height 9
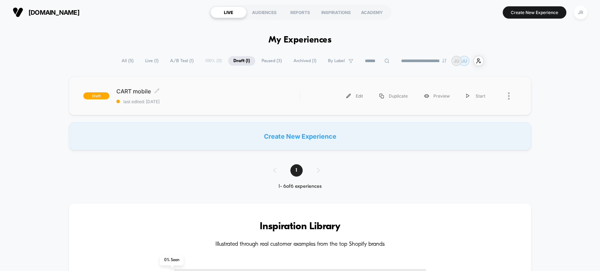
click at [238, 91] on span "CART mobile Click to edit experience details" at bounding box center [207, 91] width 183 height 7
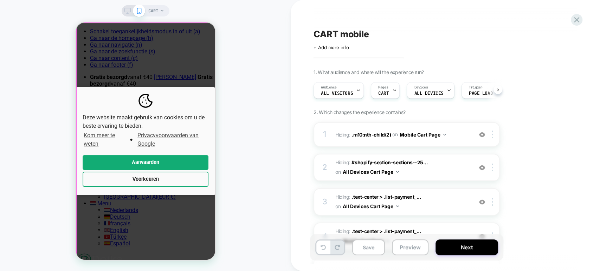
click at [163, 70] on div "Deze website maakt gebruik van cookies om u de beste ervaring te bieden. Kom me…" at bounding box center [145, 140] width 139 height 237
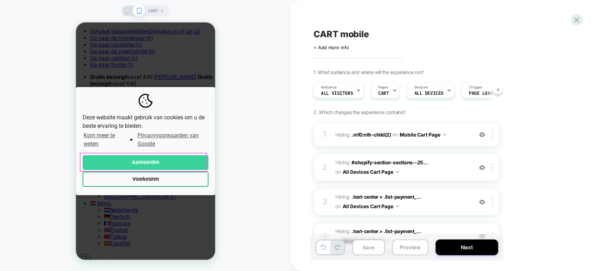
click at [157, 161] on button "Aanvaarden" at bounding box center [145, 162] width 126 height 15
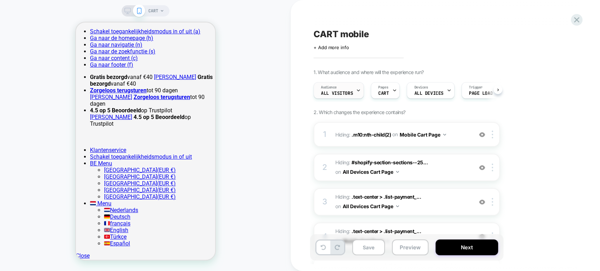
click at [346, 88] on div "Audience All Visitors" at bounding box center [337, 91] width 46 height 16
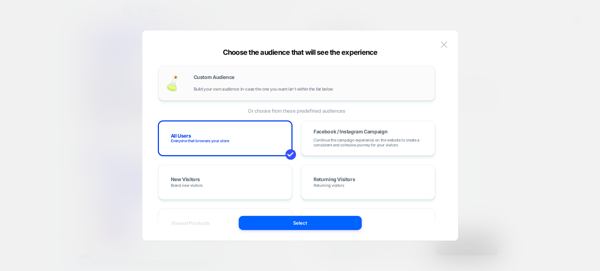
click at [344, 87] on div "Custom Audience Build your own audience in-case the one you want isn't within t…" at bounding box center [311, 83] width 234 height 17
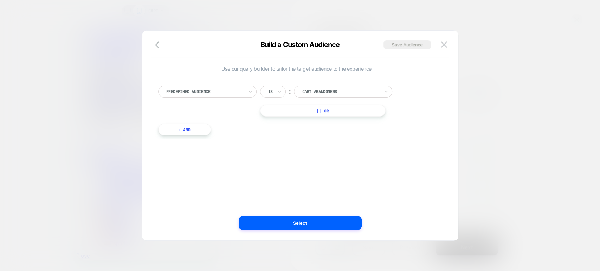
click at [237, 89] on div at bounding box center [204, 92] width 77 height 6
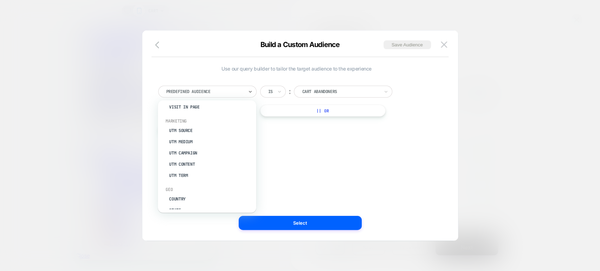
scroll to position [306, 0]
click at [200, 164] on div "Country" at bounding box center [210, 165] width 91 height 11
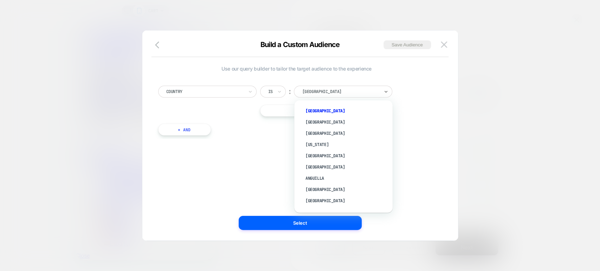
click at [318, 89] on div at bounding box center [340, 92] width 77 height 6
click at [248, 91] on icon at bounding box center [250, 91] width 5 height 7
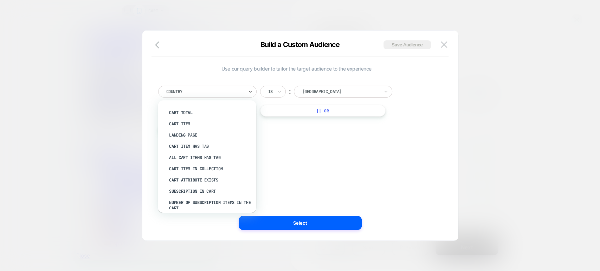
scroll to position [72, 0]
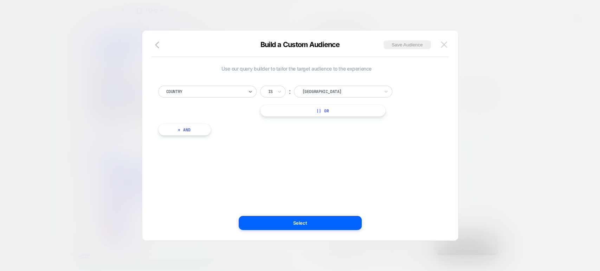
click at [444, 44] on img at bounding box center [444, 44] width 6 height 6
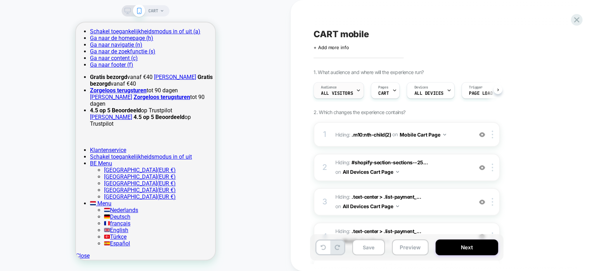
click at [357, 91] on icon at bounding box center [358, 90] width 5 height 5
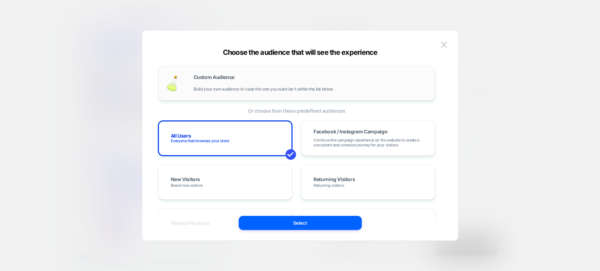
click at [247, 87] on span "Build your own audience in-case the one you want isn't within the list below" at bounding box center [263, 89] width 139 height 5
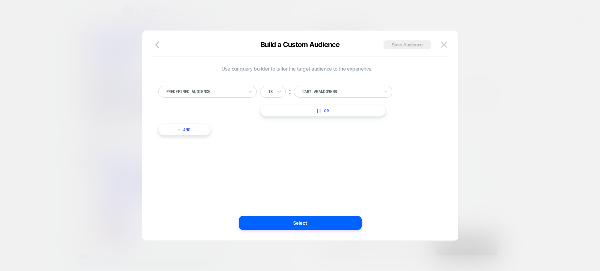
click at [233, 92] on div at bounding box center [204, 92] width 77 height 6
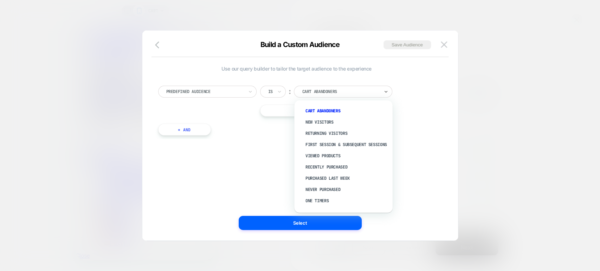
click at [324, 93] on div at bounding box center [340, 92] width 77 height 6
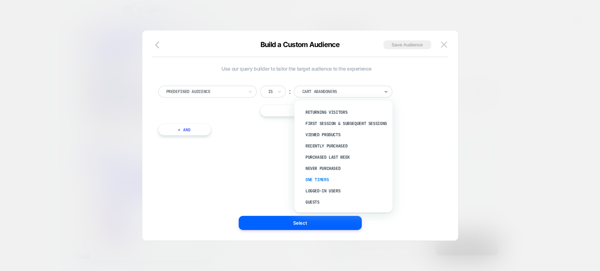
scroll to position [0, 0]
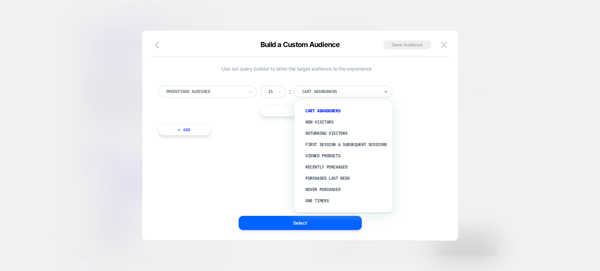
click at [240, 92] on div at bounding box center [204, 92] width 77 height 6
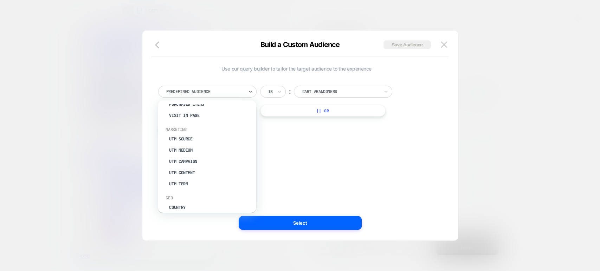
scroll to position [273, 0]
click at [192, 128] on div "UTM Source" at bounding box center [210, 130] width 91 height 11
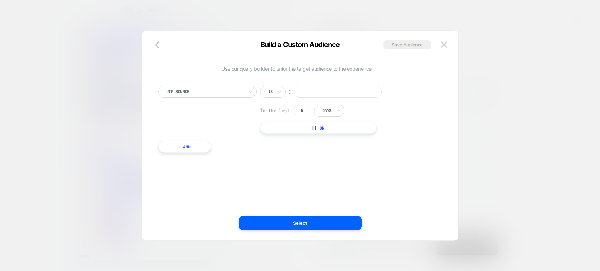
click at [322, 92] on input at bounding box center [338, 92] width 88 height 12
click at [237, 88] on div "UTM Source" at bounding box center [204, 92] width 79 height 8
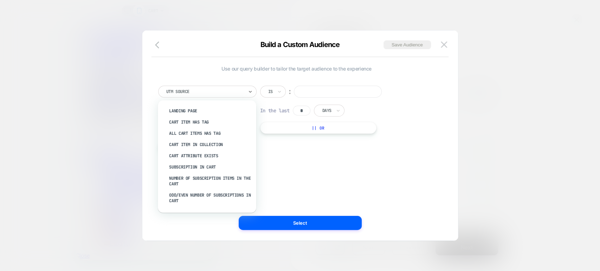
scroll to position [156, 0]
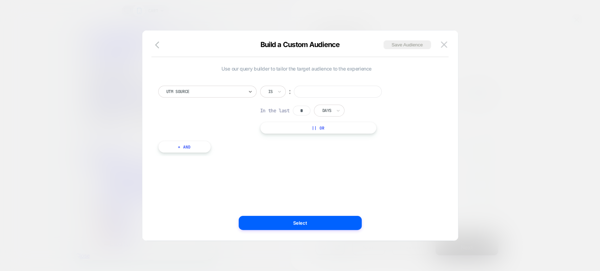
click at [213, 92] on div at bounding box center [204, 92] width 77 height 6
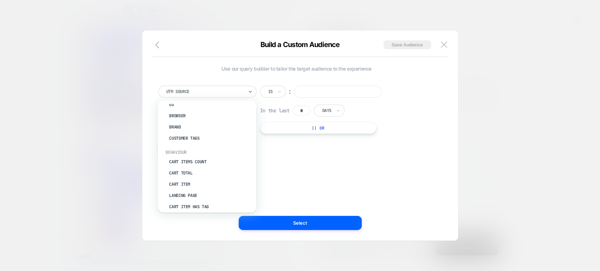
scroll to position [39, 0]
click at [193, 138] on div "Customer Tags" at bounding box center [210, 137] width 91 height 11
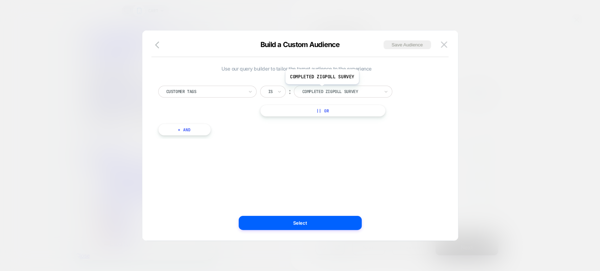
click at [321, 89] on div at bounding box center [340, 92] width 77 height 6
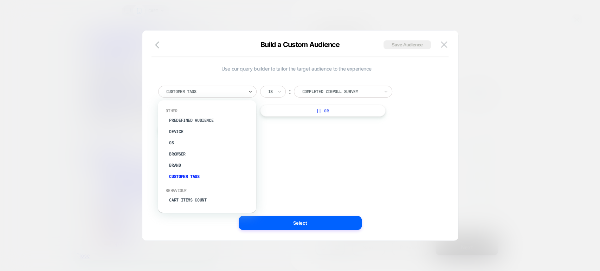
click at [215, 88] on div "Customer Tags" at bounding box center [204, 92] width 79 height 8
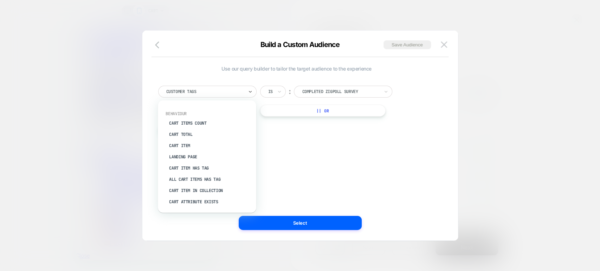
scroll to position [78, 0]
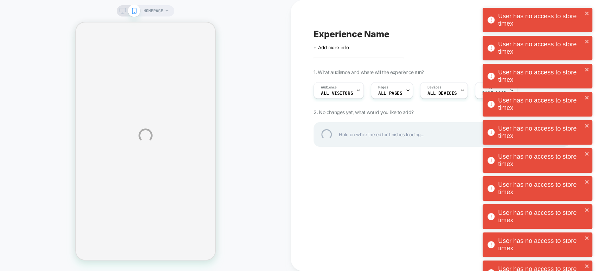
click at [578, 16] on div "User has no access to store timex" at bounding box center [540, 20] width 84 height 15
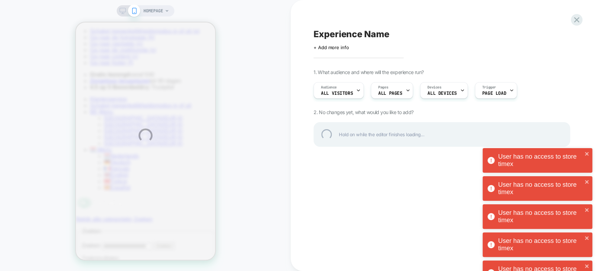
click at [578, 16] on div "User has no access to store timex User has no access to store timex User has no…" at bounding box center [537, 246] width 112 height 481
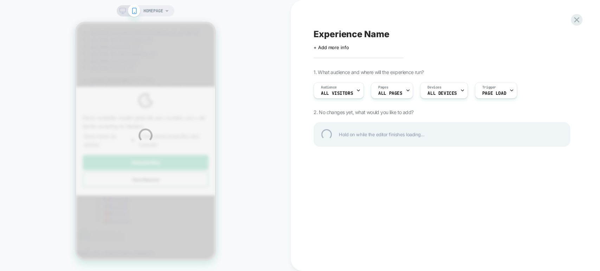
click at [575, 20] on div "User has no access to store timex User has no access to store timex User has no…" at bounding box center [537, 134] width 112 height 256
click at [577, 17] on div at bounding box center [576, 20] width 14 height 14
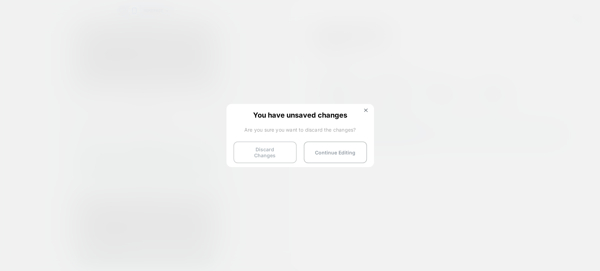
click at [269, 149] on button "Discard Changes" at bounding box center [264, 153] width 63 height 22
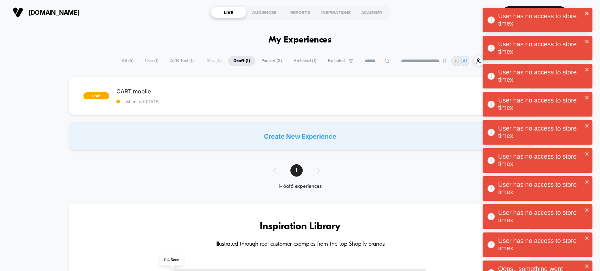
click at [585, 14] on icon "close" at bounding box center [587, 14] width 4 height 4
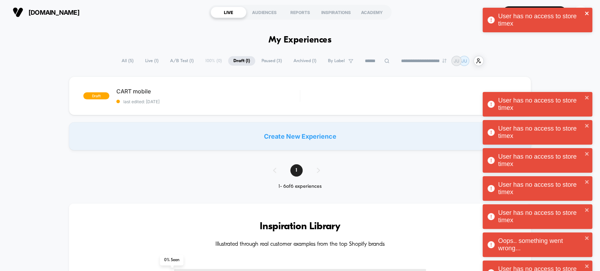
click at [584, 12] on icon "close" at bounding box center [586, 14] width 5 height 6
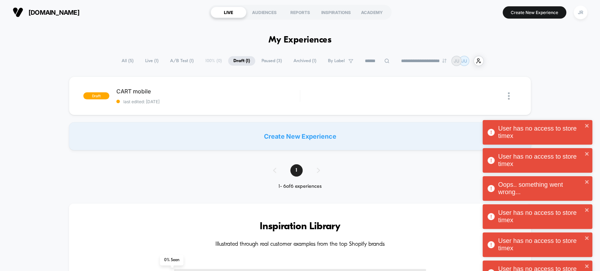
click at [580, 12] on div "User has no access to store timex User has no access to store timex User has no…" at bounding box center [537, 232] width 112 height 452
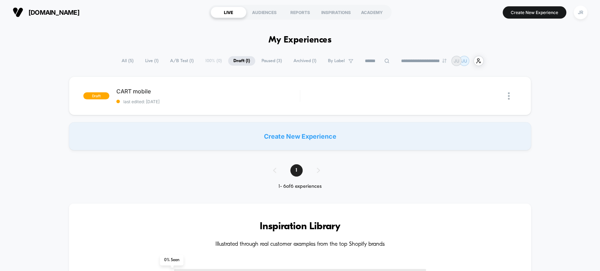
click at [579, 13] on div "User has no access to store timex User has no access to store timex User has no…" at bounding box center [537, 21] width 112 height 31
click at [579, 13] on div "JR" at bounding box center [580, 13] width 14 height 14
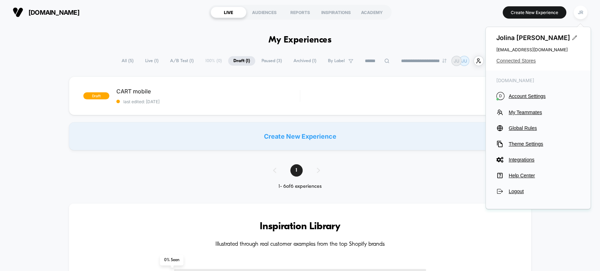
click at [527, 60] on span "Connected Stores" at bounding box center [538, 61] width 84 height 6
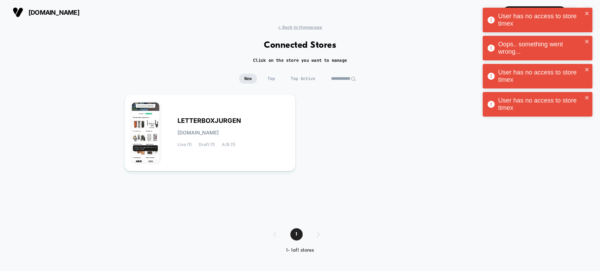
click at [333, 79] on input "**********" at bounding box center [343, 79] width 35 height 10
click at [333, 79] on input "**********" at bounding box center [343, 79] width 70 height 10
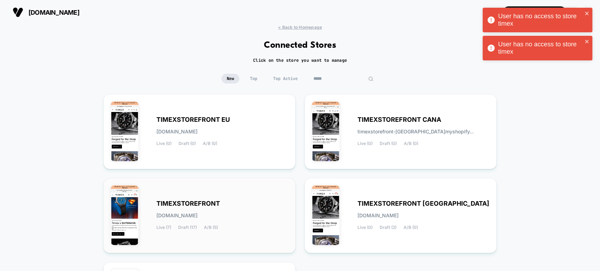
type input "*****"
click at [272, 199] on div "TIMEXSTOREFRONT timexstorefront.myshopify.com Live (7) Draft (17) A/B (5)" at bounding box center [199, 215] width 177 height 60
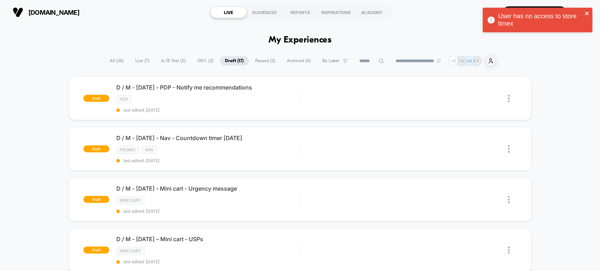
click at [586, 11] on icon "close" at bounding box center [586, 14] width 5 height 6
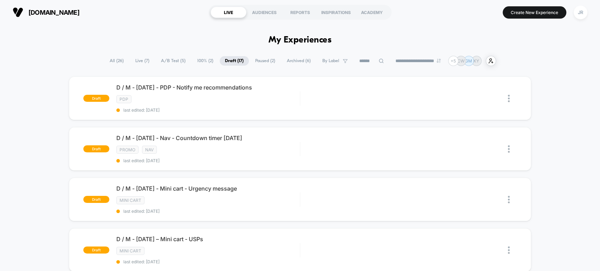
click at [554, 11] on button "Create New Experience" at bounding box center [534, 12] width 64 height 12
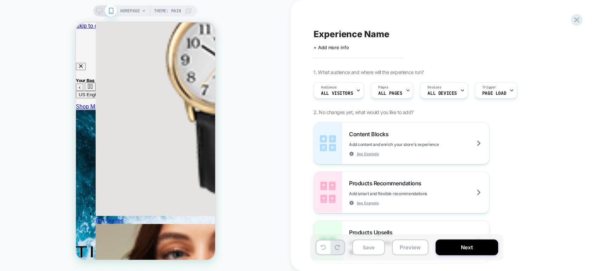
click at [99, 9] on icon at bounding box center [99, 11] width 6 height 6
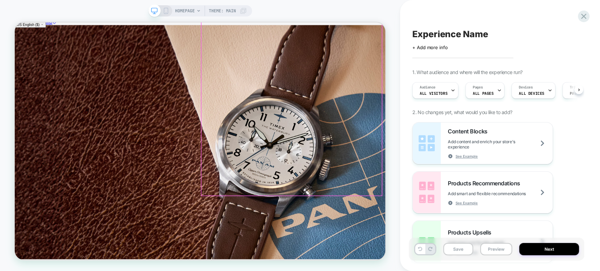
scroll to position [351, 0]
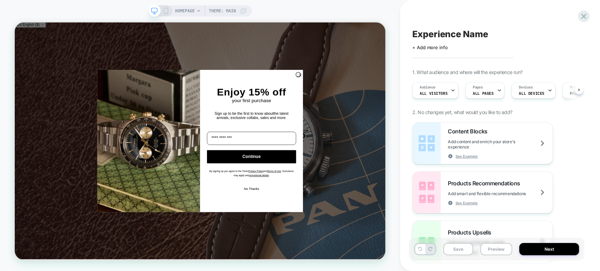
click at [194, 9] on span "HOMEPAGE" at bounding box center [185, 10] width 20 height 11
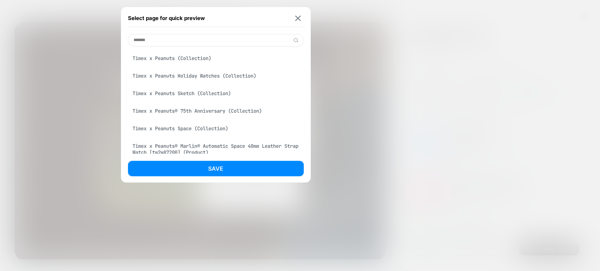
type input "*******"
click at [176, 61] on div "Timex x Peanuts (Collection)" at bounding box center [216, 58] width 176 height 13
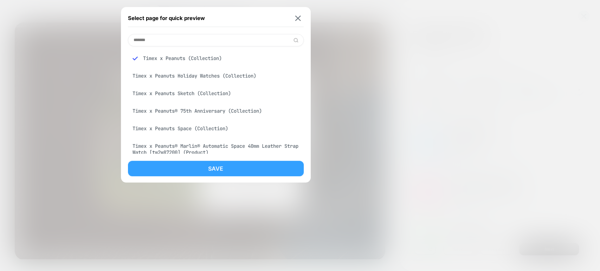
click at [190, 164] on button "Save" at bounding box center [216, 168] width 176 height 15
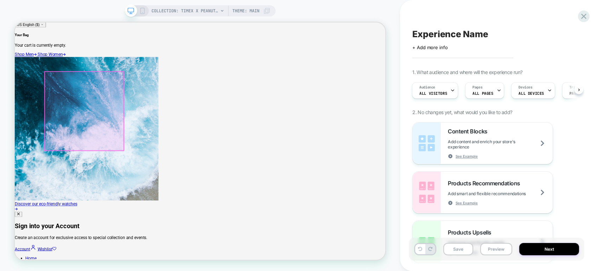
scroll to position [117, 0]
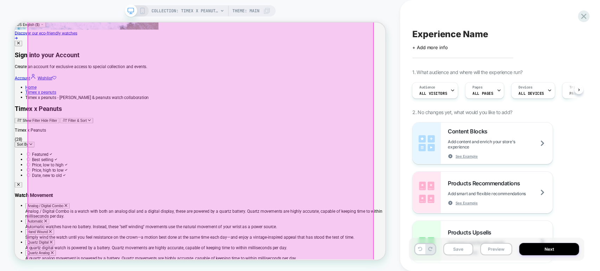
scroll to position [390, 0]
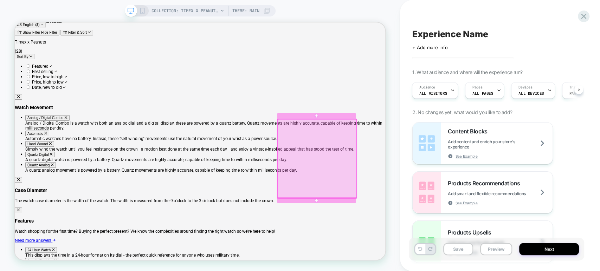
click at [413, 215] on div at bounding box center [417, 203] width 105 height 105
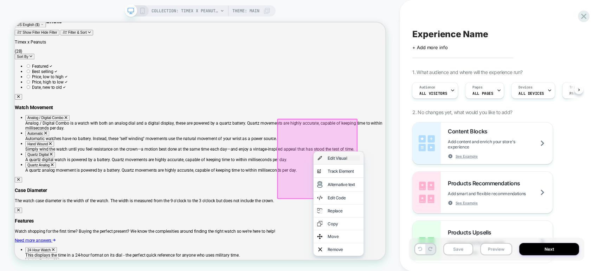
click at [432, 203] on div "Edit Visual" at bounding box center [453, 203] width 43 height 7
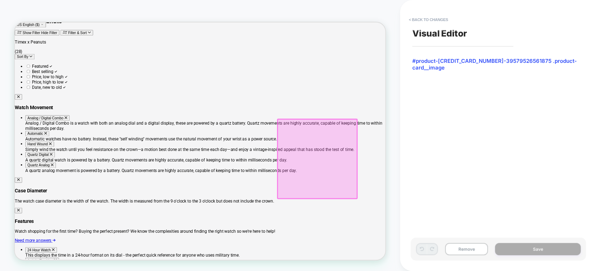
scroll to position [413, 0]
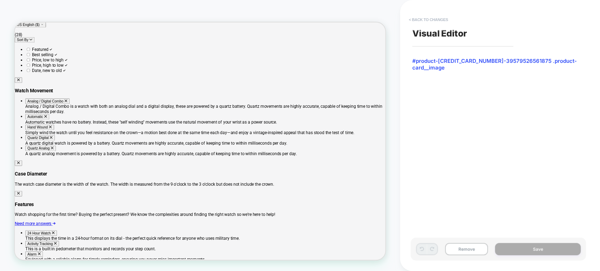
click at [412, 17] on button "< Back to changes" at bounding box center [428, 19] width 46 height 11
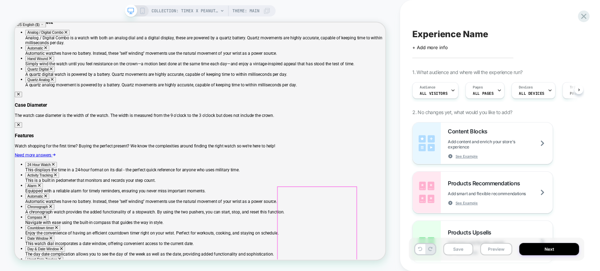
scroll to position [530, 0]
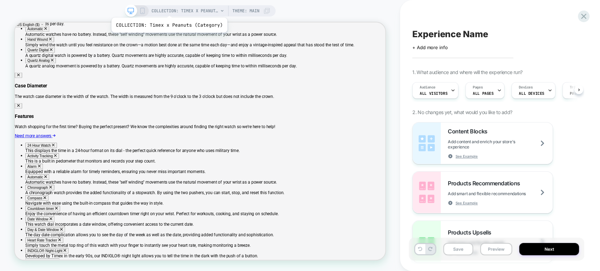
click at [168, 9] on span "COLLECTION: Timex x Peanuts (Category)" at bounding box center [184, 10] width 67 height 11
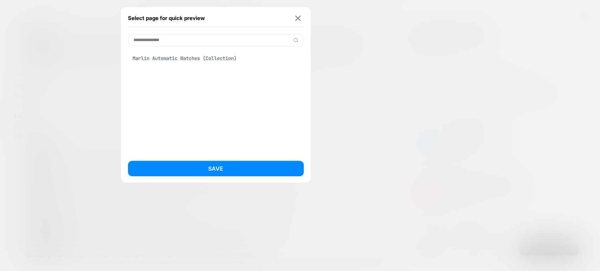
scroll to position [0, 0]
type input "**********"
click at [214, 54] on div "Marlin Automatic Watches (Collection)" at bounding box center [216, 58] width 176 height 13
click at [211, 168] on button "Save" at bounding box center [216, 168] width 176 height 15
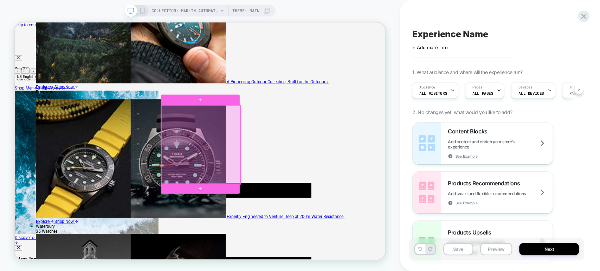
click at [282, 211] on div at bounding box center [262, 185] width 105 height 105
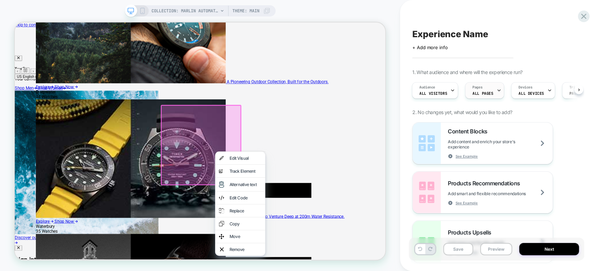
click at [483, 92] on span "ALL PAGES" at bounding box center [482, 93] width 21 height 5
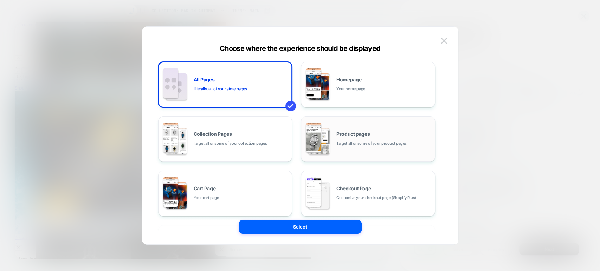
click at [365, 136] on span "Product pages" at bounding box center [352, 134] width 33 height 5
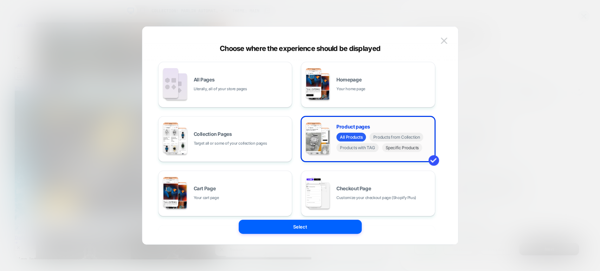
click at [404, 148] on span "Specific Products" at bounding box center [402, 147] width 40 height 9
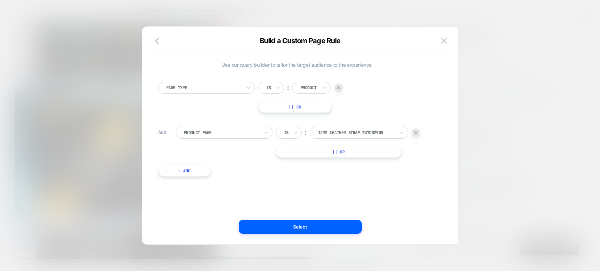
click at [230, 133] on div at bounding box center [222, 133] width 76 height 6
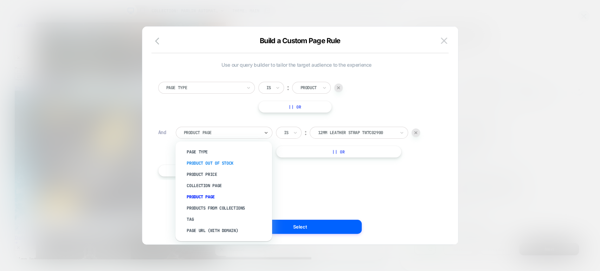
click at [218, 161] on div "Product Out Of Stock" at bounding box center [227, 163] width 90 height 11
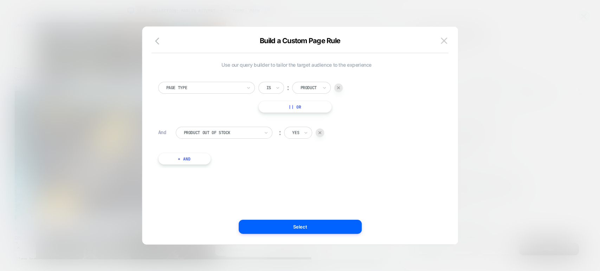
click at [288, 228] on button "Select" at bounding box center [300, 227] width 123 height 14
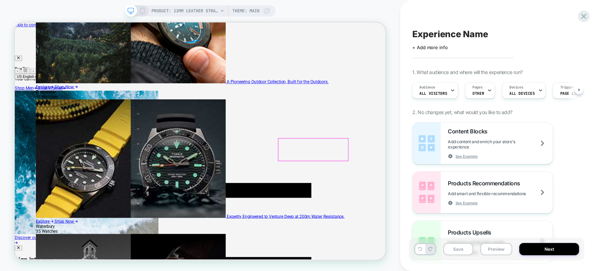
scroll to position [0, 1]
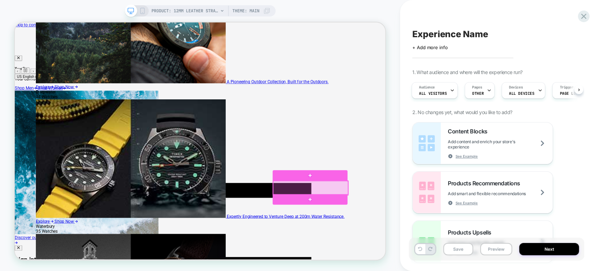
click at [414, 241] on div at bounding box center [409, 243] width 100 height 19
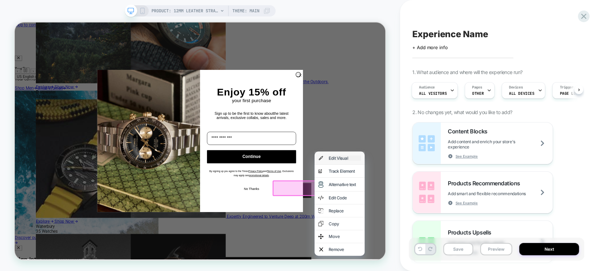
click at [452, 205] on div "Edit Visual" at bounding box center [454, 203] width 43 height 7
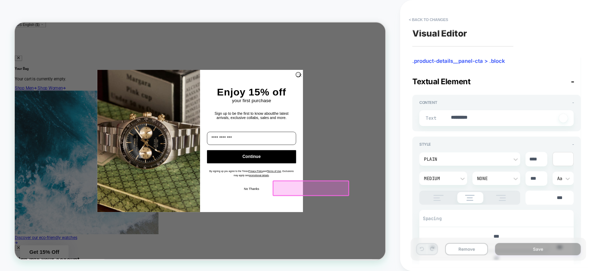
scroll to position [62, 0]
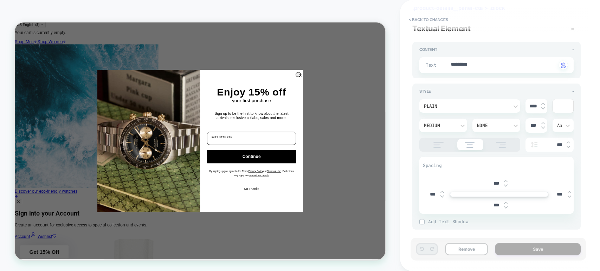
type textarea "*"
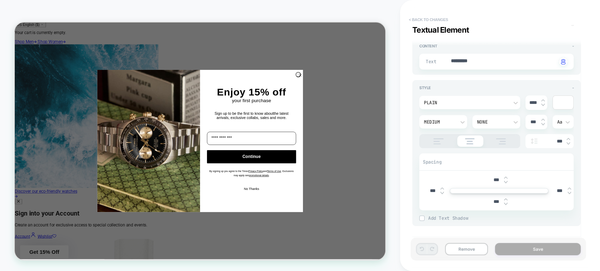
click at [422, 14] on button "< Back to changes" at bounding box center [428, 19] width 46 height 11
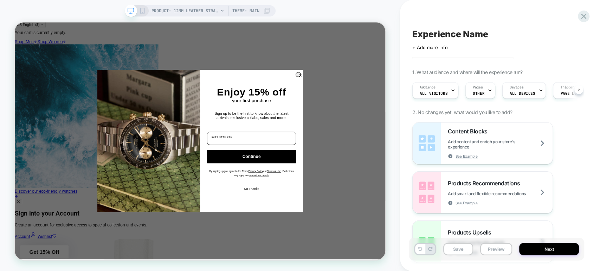
scroll to position [0, 0]
click at [580, 14] on icon at bounding box center [583, 16] width 9 height 9
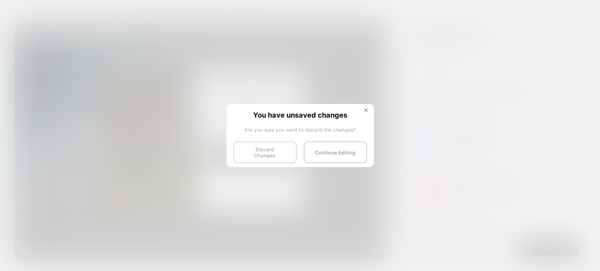
click at [257, 153] on button "Discard Changes" at bounding box center [264, 153] width 63 height 22
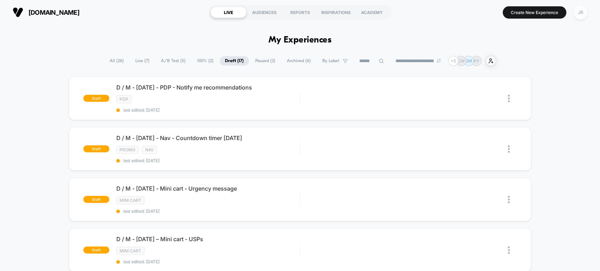
click at [583, 14] on div "JR" at bounding box center [580, 13] width 14 height 14
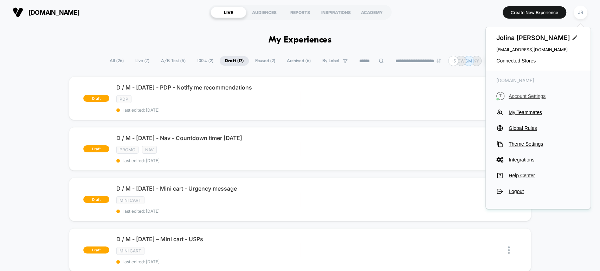
click at [526, 94] on span "Account Settings" at bounding box center [543, 96] width 71 height 6
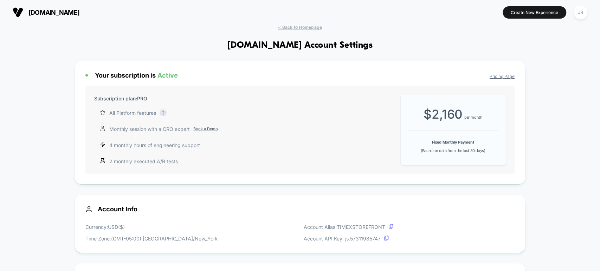
click at [499, 78] on link "Pricing Page" at bounding box center [501, 76] width 25 height 5
click at [527, 12] on button "Create New Experience" at bounding box center [534, 12] width 64 height 12
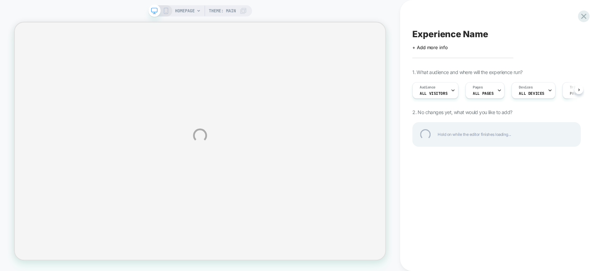
click at [165, 12] on div "HOMEPAGE Theme: MAIN Experience Name Click to edit experience details + Add mor…" at bounding box center [300, 135] width 600 height 271
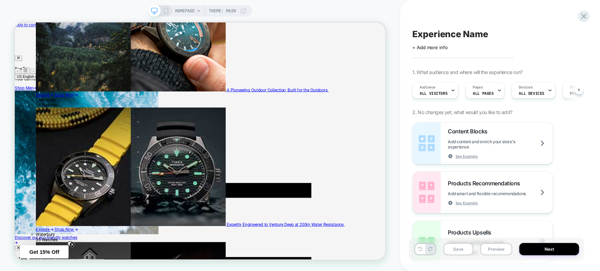
click at [165, 12] on icon at bounding box center [166, 11] width 6 height 6
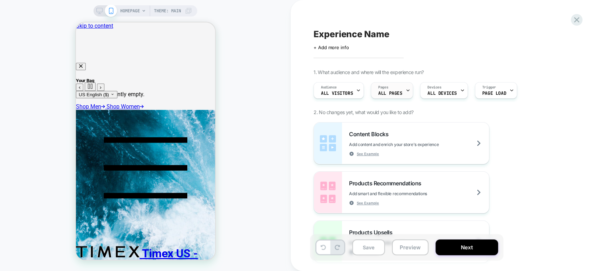
click at [403, 91] on div "Pages ALL PAGES" at bounding box center [390, 91] width 38 height 16
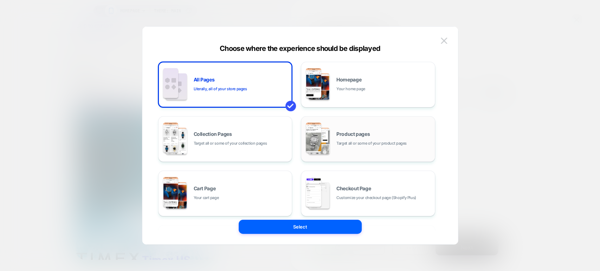
click at [368, 134] on span "Product pages" at bounding box center [352, 134] width 33 height 5
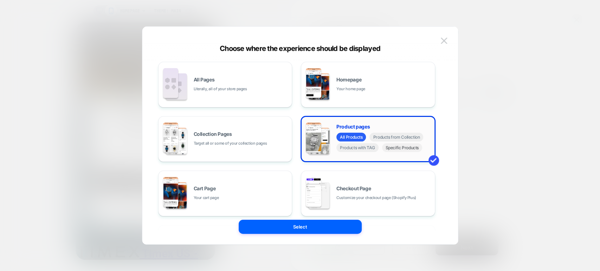
click at [394, 149] on span "Specific Products" at bounding box center [402, 147] width 40 height 9
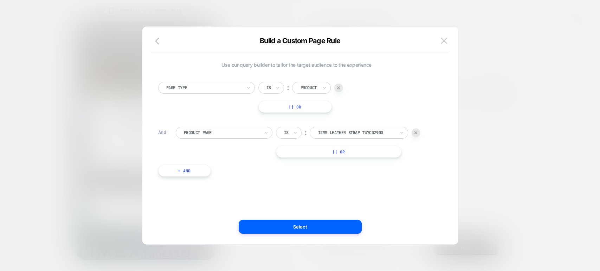
click at [245, 127] on div "Product Page" at bounding box center [224, 133] width 97 height 12
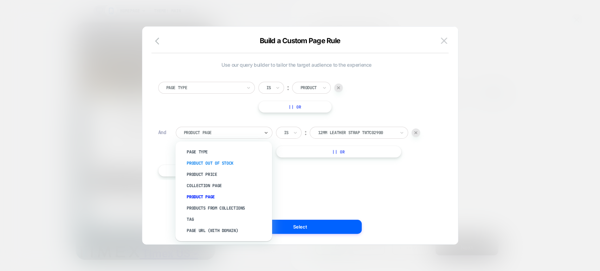
click at [228, 161] on div "Product Out Of Stock" at bounding box center [227, 163] width 90 height 11
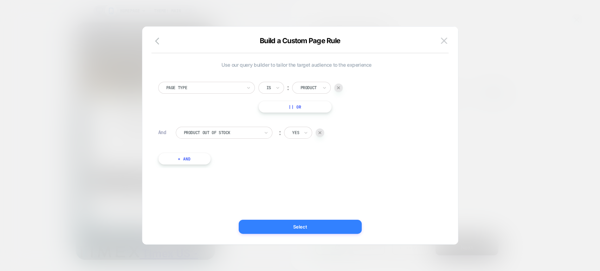
click at [300, 228] on button "Select" at bounding box center [300, 227] width 123 height 14
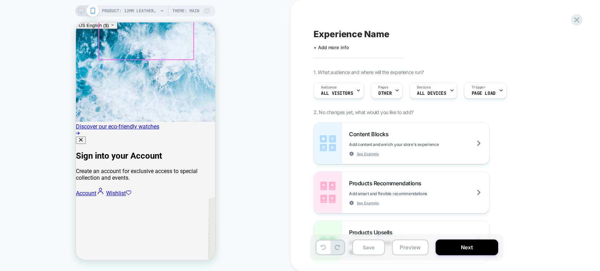
scroll to position [195, 0]
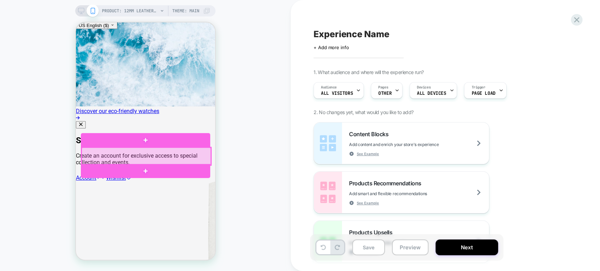
click at [168, 149] on div at bounding box center [145, 157] width 129 height 18
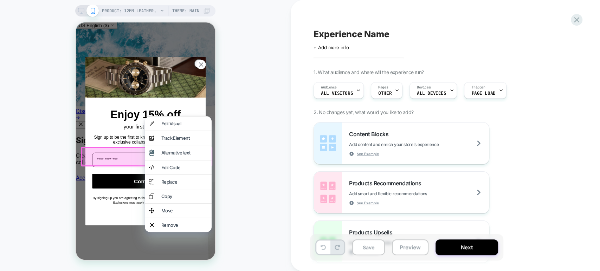
click at [177, 123] on div "Edit Visual" at bounding box center [184, 124] width 46 height 6
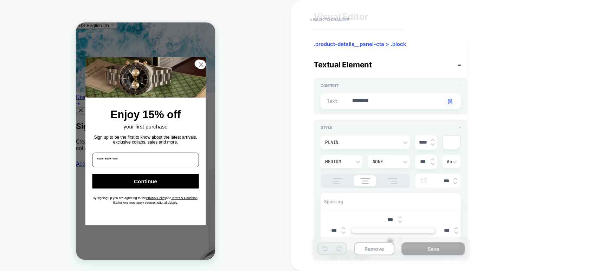
scroll to position [57, 0]
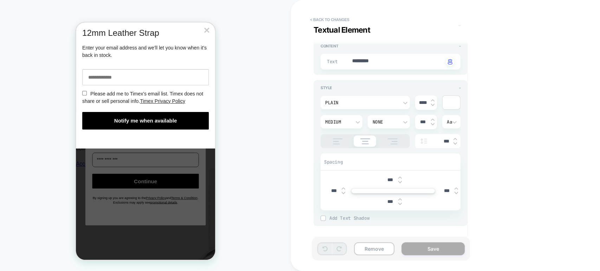
scroll to position [0, 0]
click at [312, 18] on button "< Back to changes" at bounding box center [329, 19] width 46 height 11
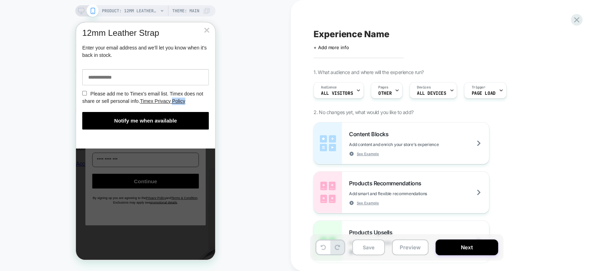
click at [206, 32] on button "×" at bounding box center [206, 30] width 6 height 11
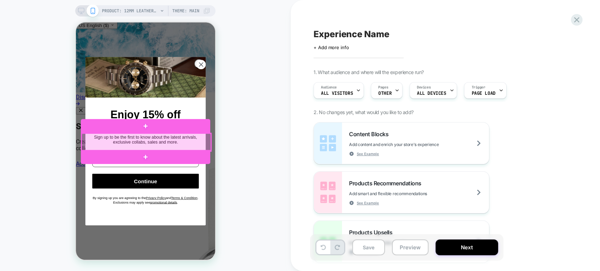
click at [160, 139] on div at bounding box center [145, 142] width 129 height 18
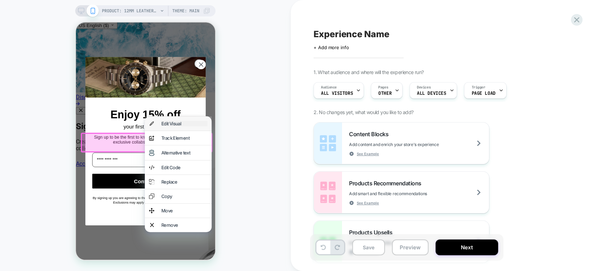
click at [165, 123] on div "Edit Visual" at bounding box center [184, 124] width 46 height 6
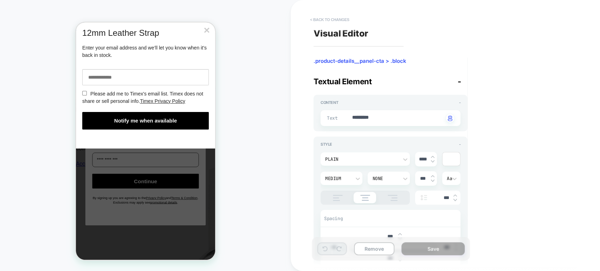
click at [324, 15] on button "< Back to changes" at bounding box center [329, 19] width 46 height 11
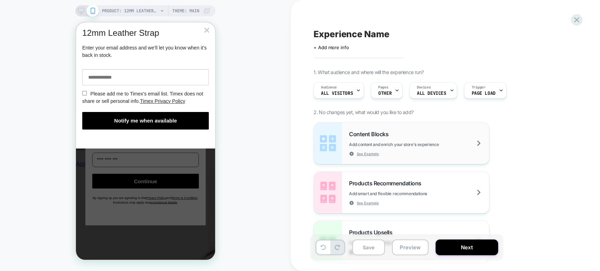
click at [380, 139] on div "Content Blocks Add content and enrich your store's experience See Example" at bounding box center [419, 144] width 140 height 26
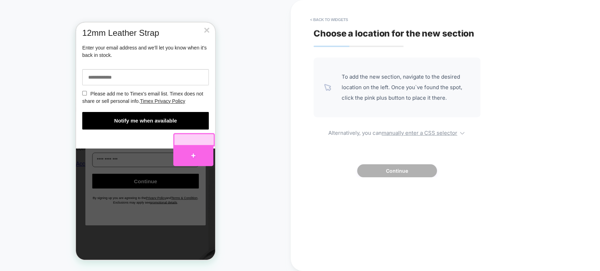
click at [194, 155] on div at bounding box center [193, 155] width 40 height 21
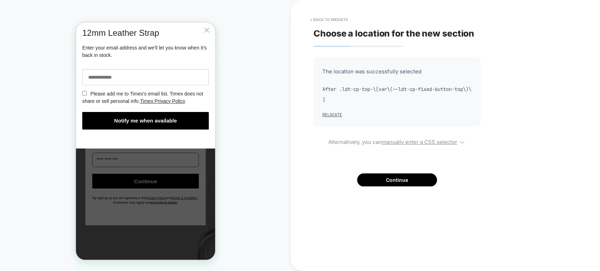
scroll to position [1534, 0]
click at [316, 19] on button "< Back to widgets" at bounding box center [328, 19] width 45 height 11
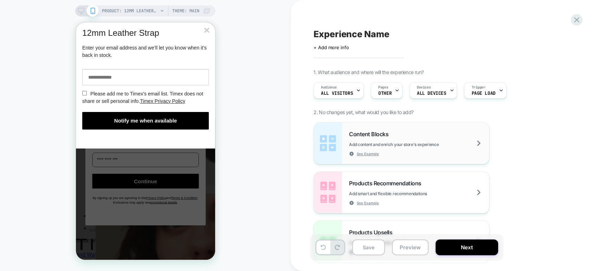
click at [400, 136] on div "Content Blocks Add content and enrich your store's experience See Example" at bounding box center [419, 144] width 140 height 26
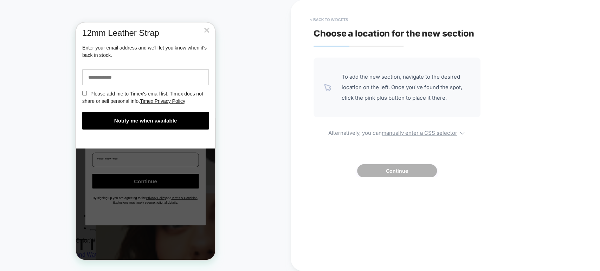
click at [315, 18] on button "< Back to widgets" at bounding box center [328, 19] width 45 height 11
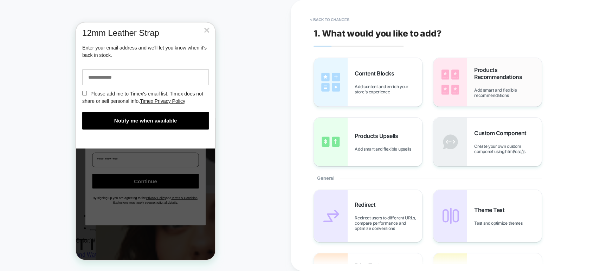
click at [491, 81] on div "Products Recommendations Add smart and flexible recommendations" at bounding box center [507, 82] width 67 height 32
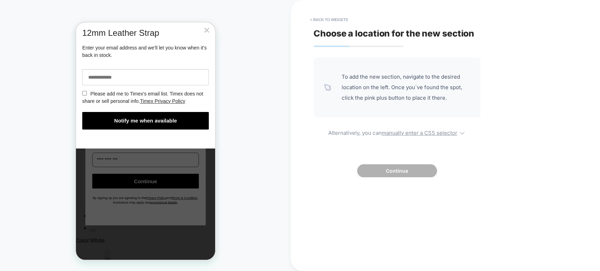
scroll to position [1526, 0]
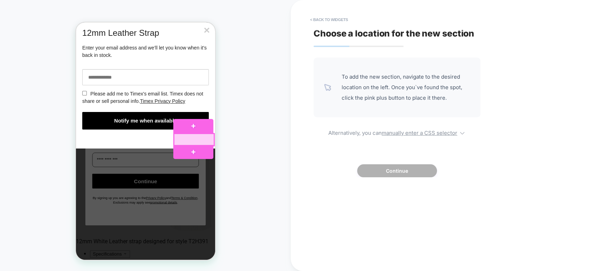
click at [192, 150] on body "**********" at bounding box center [145, 140] width 139 height 237
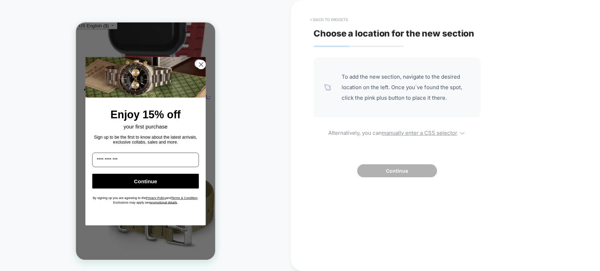
click at [315, 19] on button "< Back to widgets" at bounding box center [328, 19] width 45 height 11
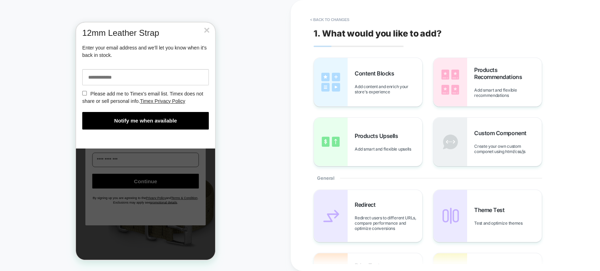
click at [483, 95] on span "Add smart and flexible recommendations" at bounding box center [507, 92] width 67 height 11
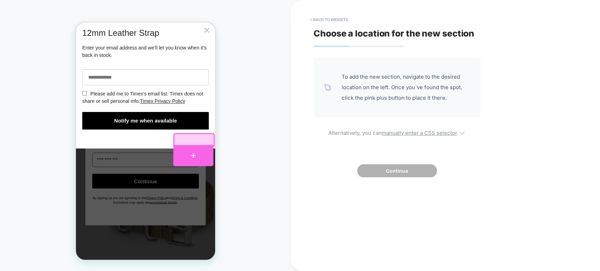
click at [194, 155] on div at bounding box center [193, 155] width 40 height 21
click at [194, 155] on body "**********" at bounding box center [145, 140] width 139 height 237
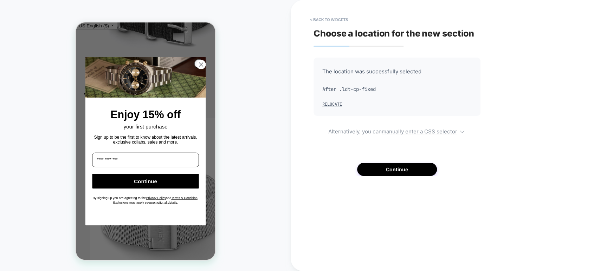
scroll to position [2548, 0]
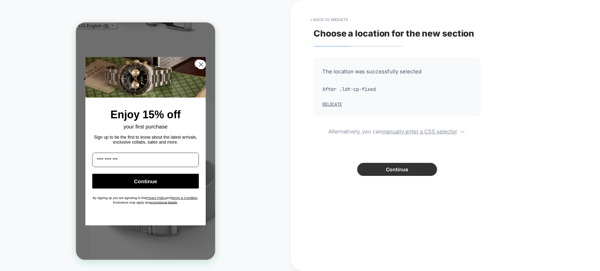
click at [391, 172] on button "Continue" at bounding box center [397, 169] width 80 height 13
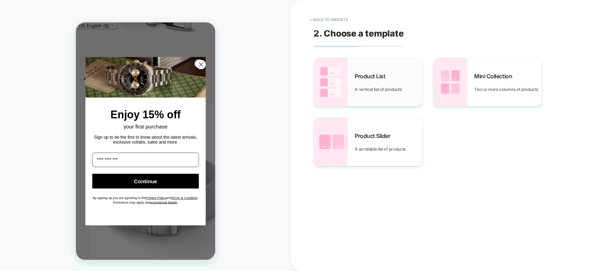
click at [372, 92] on span "A vertical list of products" at bounding box center [379, 89] width 50 height 5
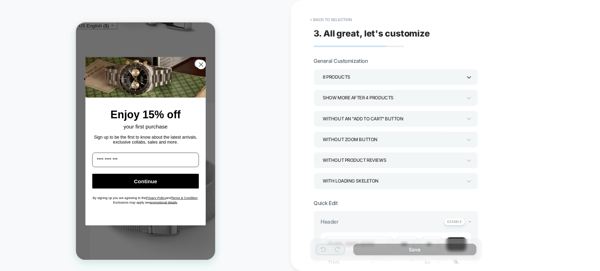
click at [362, 78] on div "8 Products" at bounding box center [391, 76] width 139 height 9
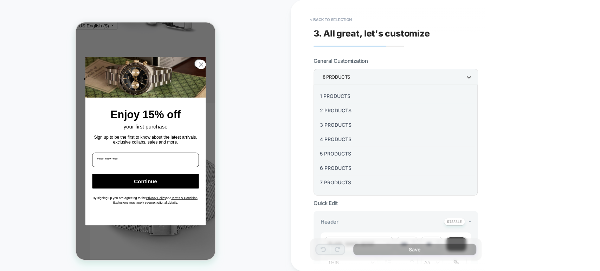
click at [339, 124] on div "3 Products" at bounding box center [395, 125] width 159 height 14
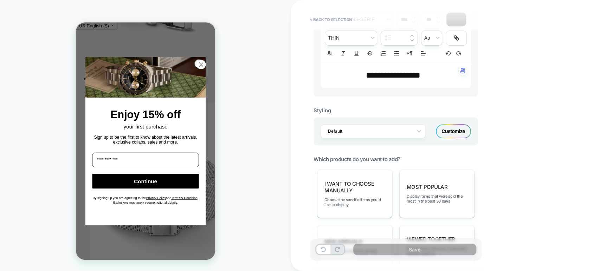
scroll to position [273, 0]
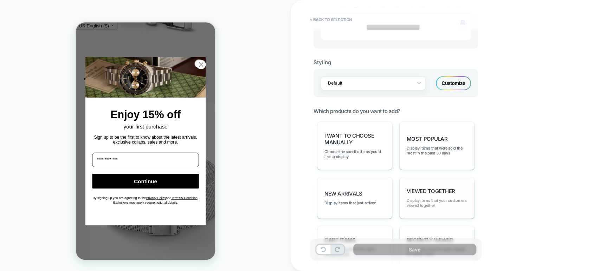
click at [424, 198] on span "Display items that your customers viewed together" at bounding box center [436, 203] width 60 height 10
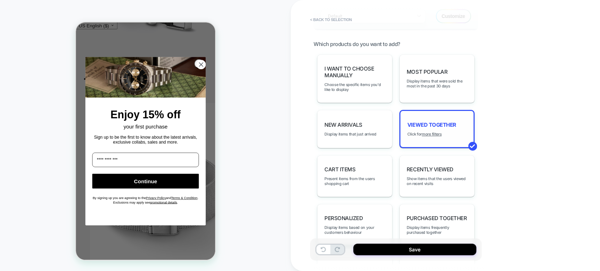
scroll to position [351, 0]
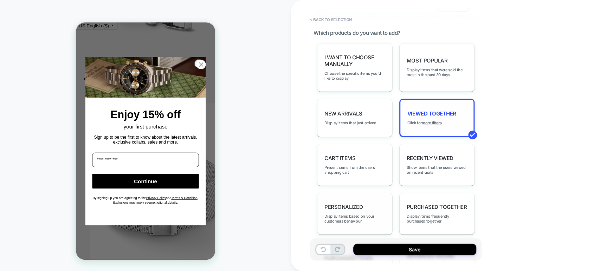
click at [384, 195] on div "personalized Display items based on your customers behaviour" at bounding box center [354, 214] width 75 height 42
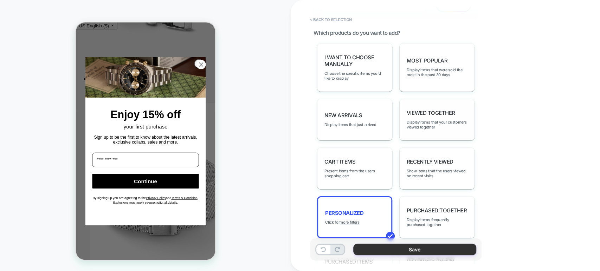
click at [379, 247] on button "Save" at bounding box center [414, 250] width 123 height 12
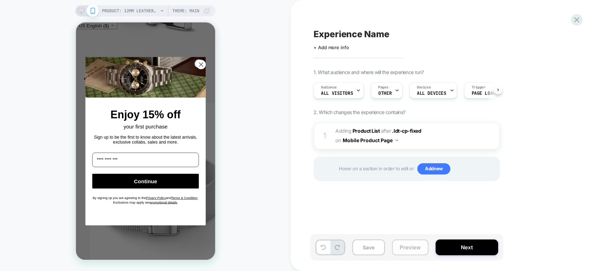
scroll to position [0, 0]
click at [407, 246] on button "Preview" at bounding box center [410, 248] width 37 height 16
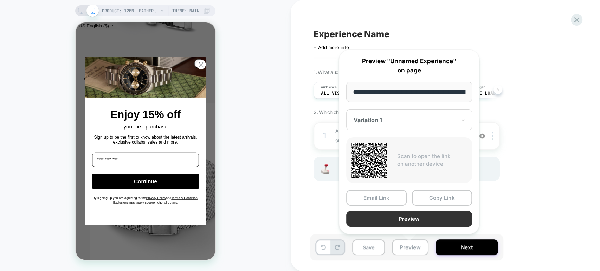
click at [428, 215] on button "Preview" at bounding box center [409, 219] width 126 height 16
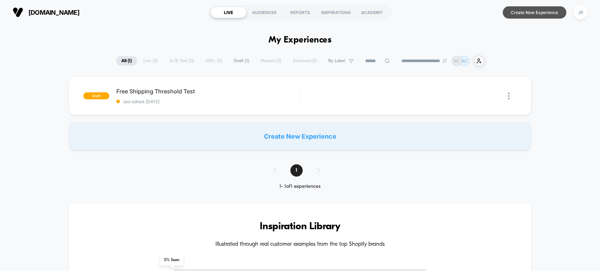
click at [530, 13] on button "Create New Experience" at bounding box center [534, 12] width 64 height 12
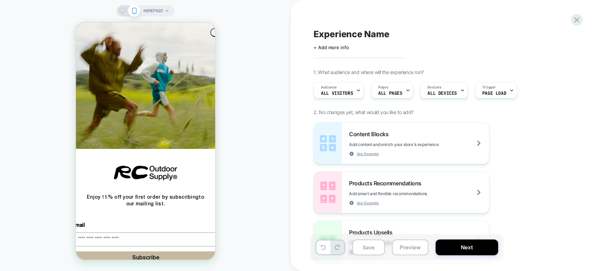
click at [162, 11] on span "HOMEPAGE" at bounding box center [153, 10] width 20 height 11
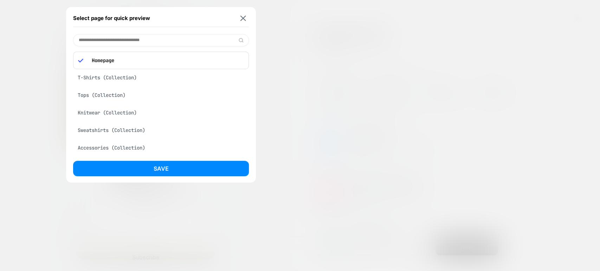
click at [192, 58] on p "Homepage" at bounding box center [166, 60] width 156 height 6
click at [241, 16] on img at bounding box center [243, 17] width 6 height 5
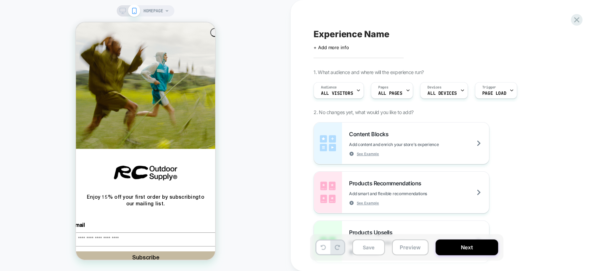
click at [141, 11] on div "HOMEPAGE" at bounding box center [146, 10] width 58 height 11
click at [121, 10] on icon at bounding box center [122, 11] width 6 height 6
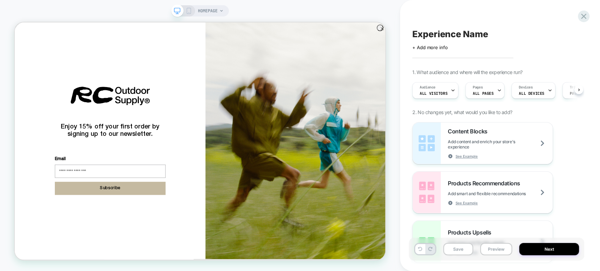
click at [211, 13] on span "HOMEPAGE" at bounding box center [208, 10] width 20 height 11
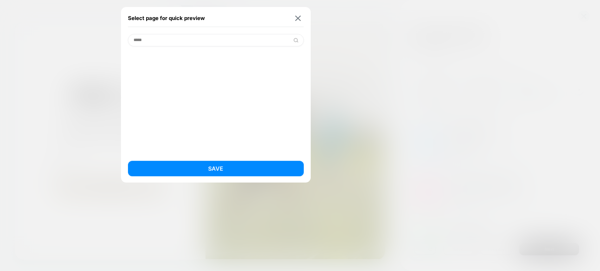
type input "*****"
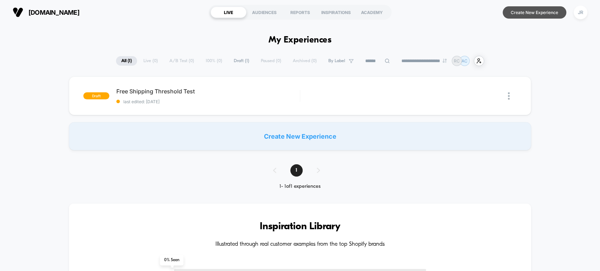
click at [523, 11] on button "Create New Experience" at bounding box center [534, 12] width 64 height 12
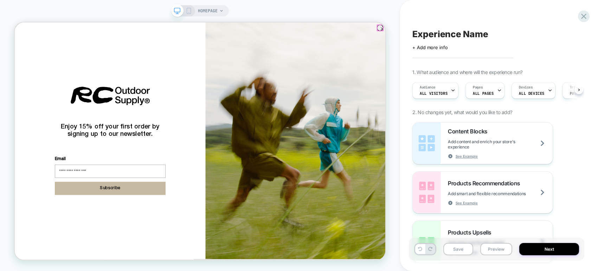
click at [501, 28] on circle "Close dialog" at bounding box center [504, 31] width 8 height 8
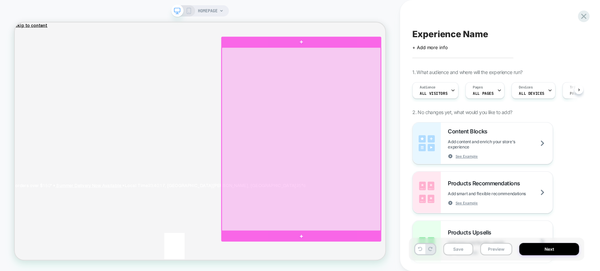
click at [368, 149] on div at bounding box center [397, 178] width 212 height 244
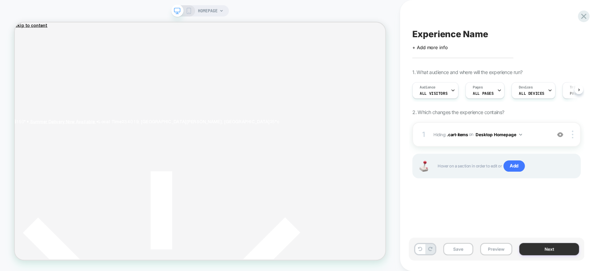
click at [552, 253] on button "Next" at bounding box center [549, 249] width 60 height 12
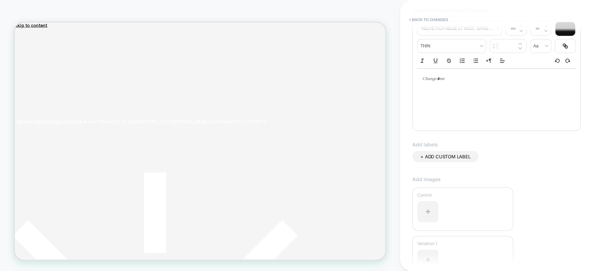
scroll to position [156, 0]
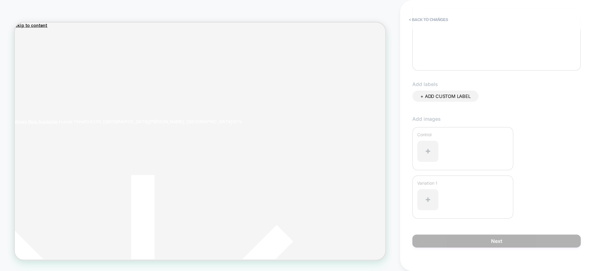
click at [445, 145] on div at bounding box center [462, 151] width 91 height 28
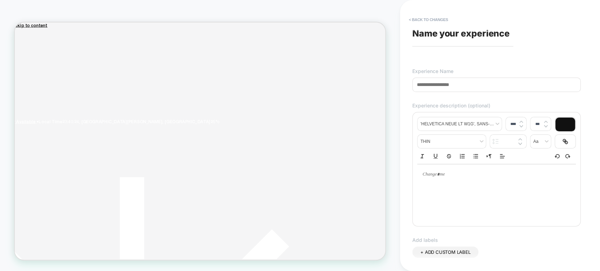
click at [463, 84] on input at bounding box center [496, 85] width 168 height 14
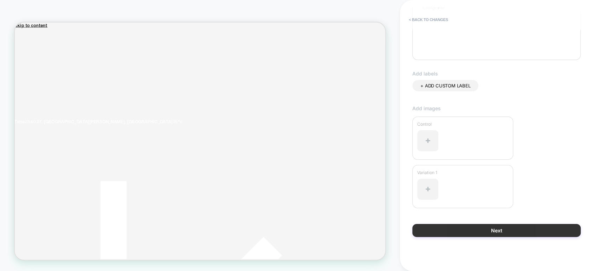
type input "****"
click at [509, 228] on button "Next" at bounding box center [496, 230] width 168 height 13
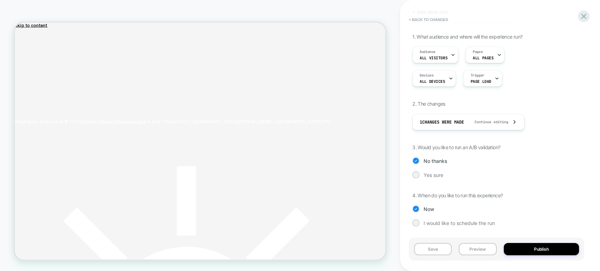
scroll to position [36, 0]
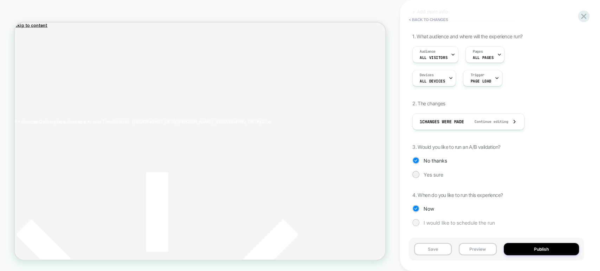
click at [416, 222] on div at bounding box center [415, 222] width 5 height 5
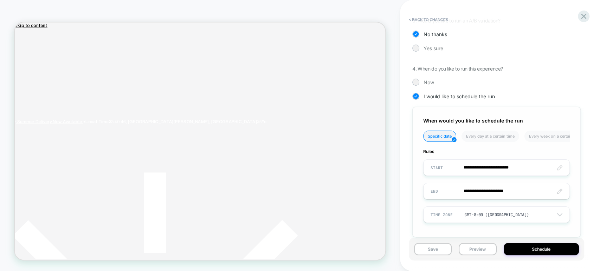
scroll to position [173, 0]
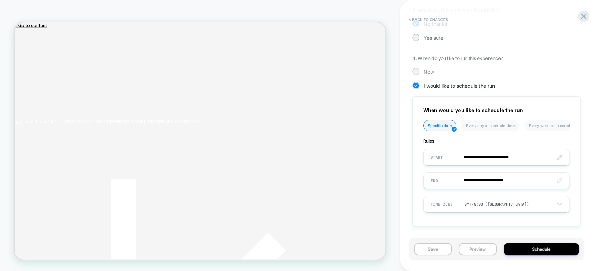
click at [415, 70] on div at bounding box center [415, 71] width 5 height 5
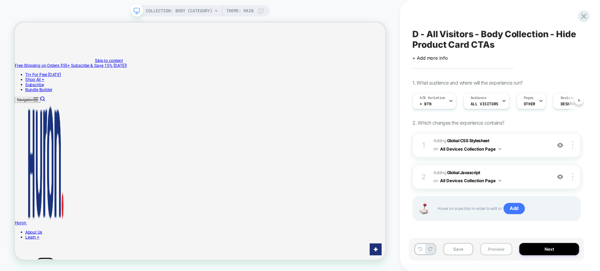
click at [496, 247] on button "Preview" at bounding box center [496, 249] width 32 height 12
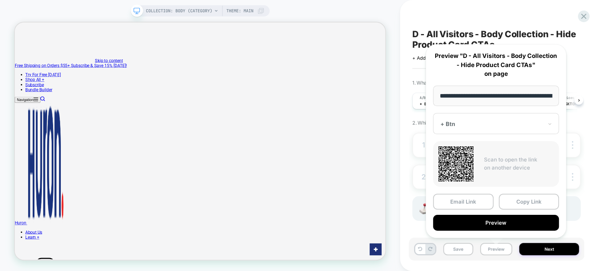
click at [487, 124] on div at bounding box center [491, 123] width 103 height 7
click at [448, 122] on div at bounding box center [491, 123] width 103 height 7
click at [448, 121] on div at bounding box center [491, 123] width 103 height 7
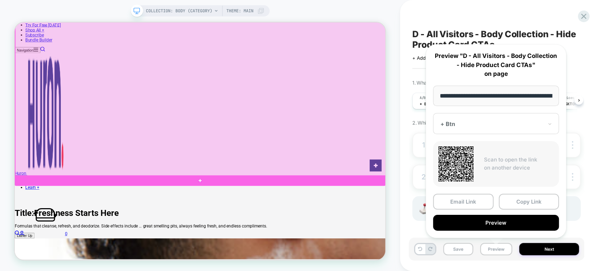
scroll to position [156, 0]
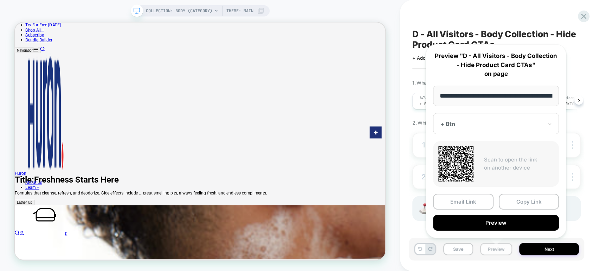
click at [498, 252] on button "Preview" at bounding box center [496, 249] width 32 height 12
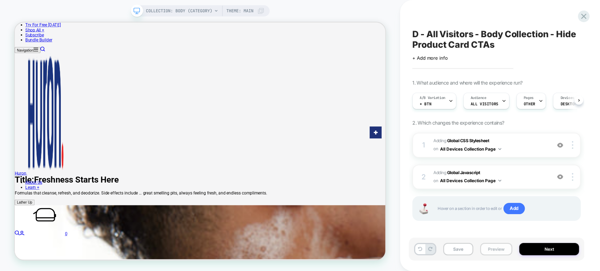
click at [497, 252] on button "Preview" at bounding box center [496, 249] width 32 height 12
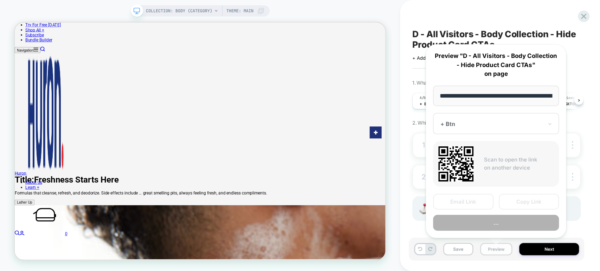
scroll to position [0, 51]
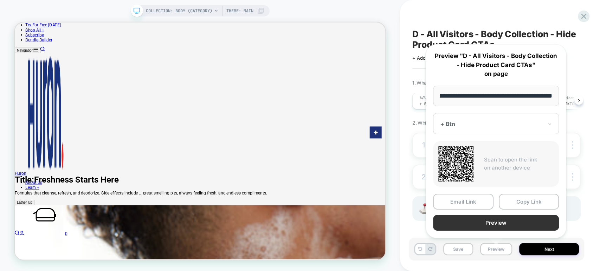
click at [509, 218] on button "Preview" at bounding box center [496, 223] width 126 height 16
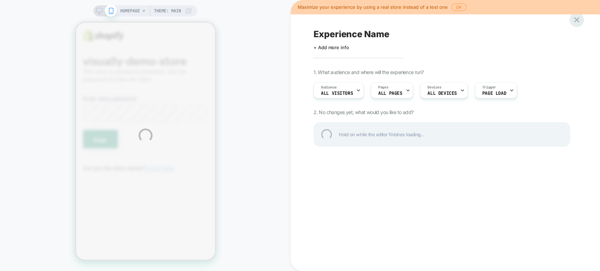
click at [573, 20] on div at bounding box center [576, 20] width 14 height 14
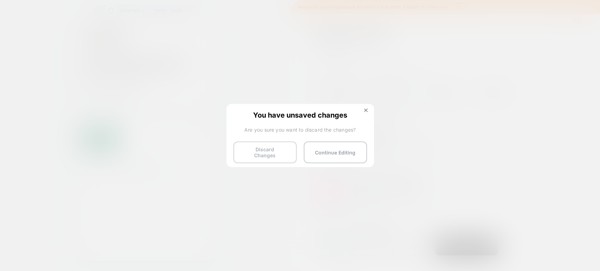
click at [284, 148] on button "Discard Changes" at bounding box center [264, 153] width 63 height 22
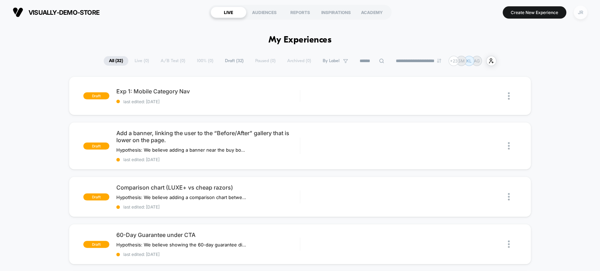
click at [576, 12] on div "JR" at bounding box center [580, 13] width 14 height 14
click at [576, 11] on div "JR" at bounding box center [580, 13] width 14 height 14
click at [576, 14] on div "JR" at bounding box center [580, 13] width 14 height 14
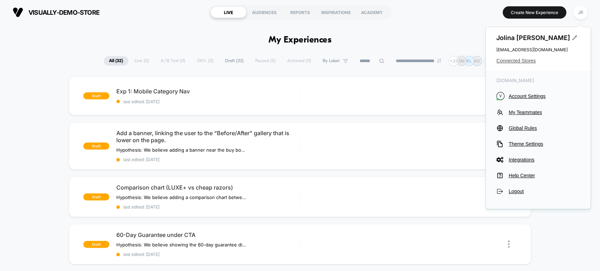
click at [533, 59] on span "Connected Stores" at bounding box center [538, 61] width 84 height 6
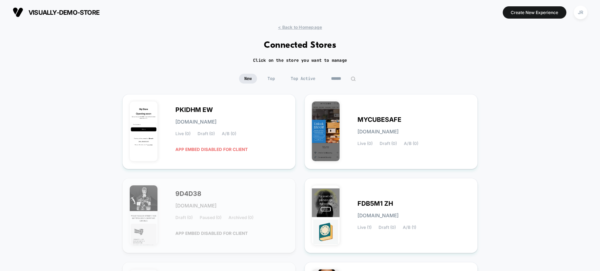
click at [333, 77] on input at bounding box center [343, 79] width 35 height 10
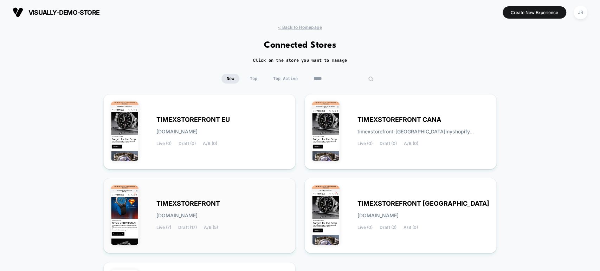
type input "*****"
click at [269, 207] on div "TIMEXSTOREFRONT [DOMAIN_NAME] Live (7) Draft (17) A/B (5)" at bounding box center [222, 215] width 132 height 29
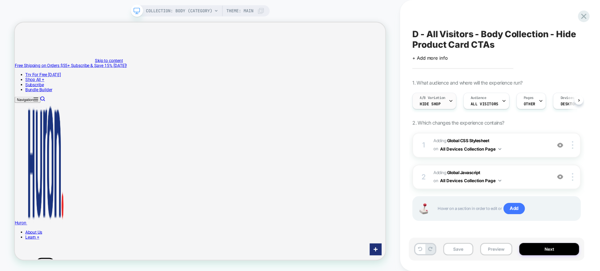
click at [439, 105] on div "A/B Variation Hide Shop" at bounding box center [432, 101] width 40 height 16
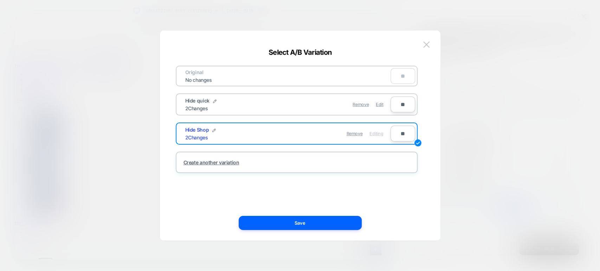
click at [462, 23] on div at bounding box center [300, 135] width 600 height 271
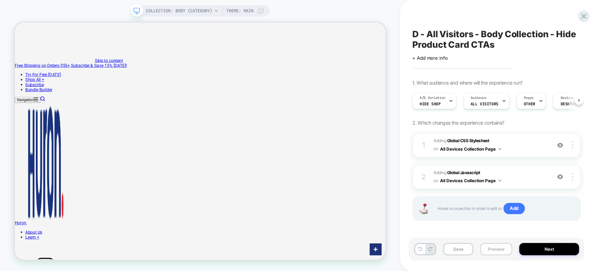
click at [495, 254] on button "Preview" at bounding box center [496, 249] width 32 height 12
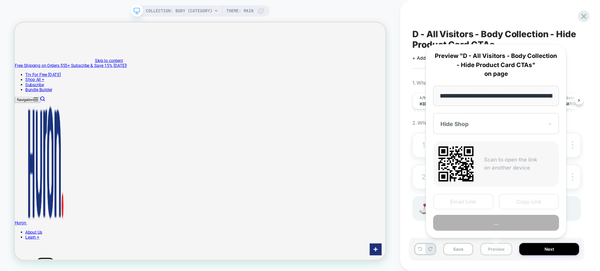
scroll to position [0, 51]
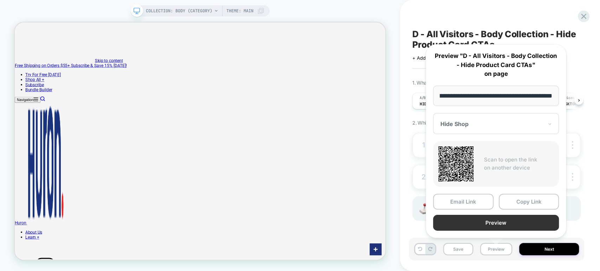
click at [506, 218] on button "Preview" at bounding box center [496, 223] width 126 height 16
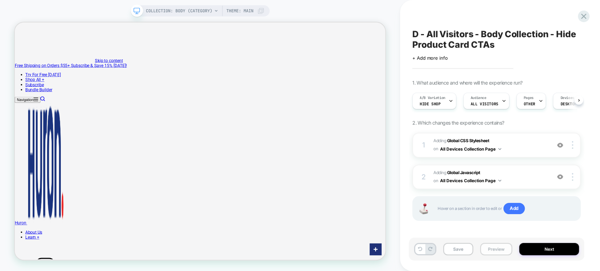
click at [492, 249] on button "Preview" at bounding box center [496, 249] width 32 height 12
click at [491, 252] on button "Preview" at bounding box center [496, 249] width 32 height 12
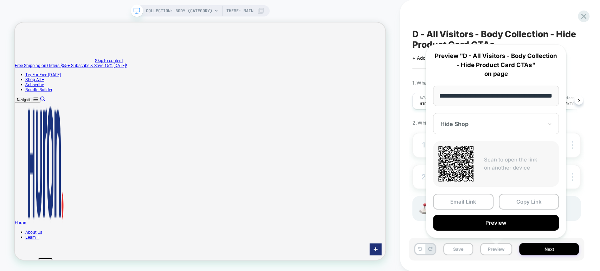
scroll to position [0, 0]
click at [500, 123] on div at bounding box center [491, 123] width 103 height 7
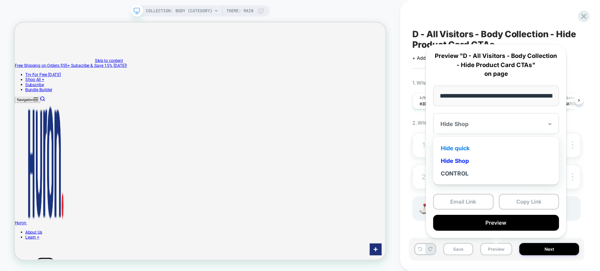
click at [486, 148] on div "Hide quick" at bounding box center [495, 148] width 119 height 13
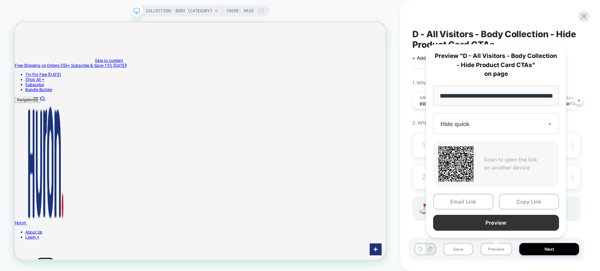
click at [521, 223] on button "Preview" at bounding box center [496, 223] width 126 height 16
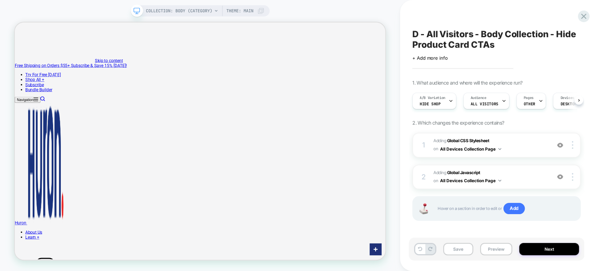
click at [450, 38] on span "D - All Visitors - Body Collection - Hide Product Card CTAs" at bounding box center [496, 39] width 168 height 21
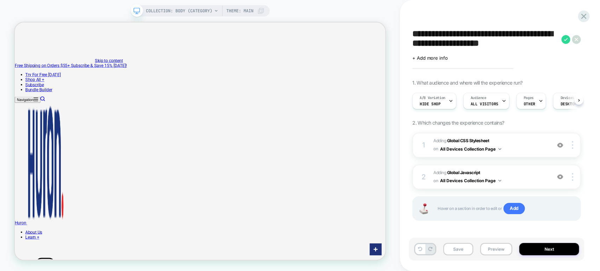
click at [489, 41] on textarea "**********" at bounding box center [484, 39] width 145 height 21
click at [498, 252] on button "Preview" at bounding box center [496, 249] width 32 height 12
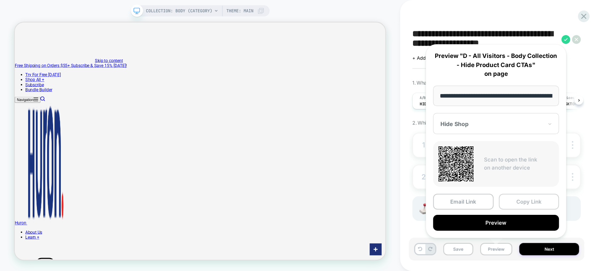
click at [528, 202] on button "Copy Link" at bounding box center [528, 202] width 60 height 16
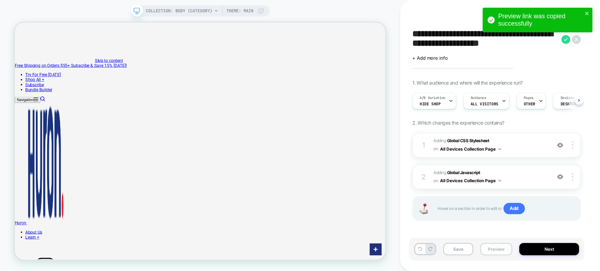
click at [504, 249] on button "Preview" at bounding box center [496, 249] width 32 height 12
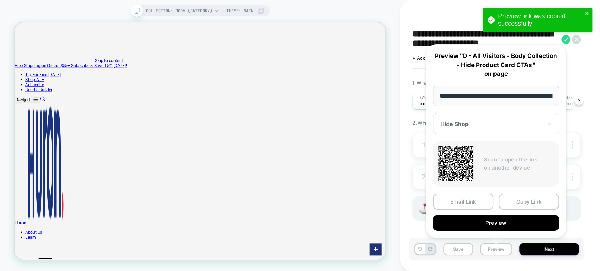
click at [508, 122] on div at bounding box center [491, 123] width 103 height 7
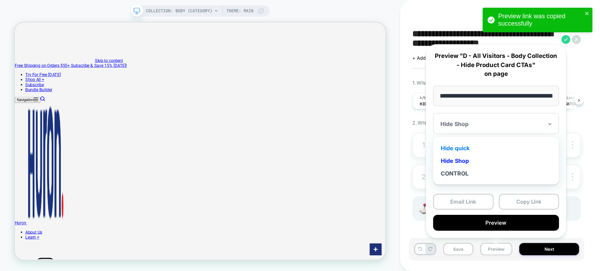
click at [494, 148] on div "Hide quick" at bounding box center [495, 148] width 119 height 13
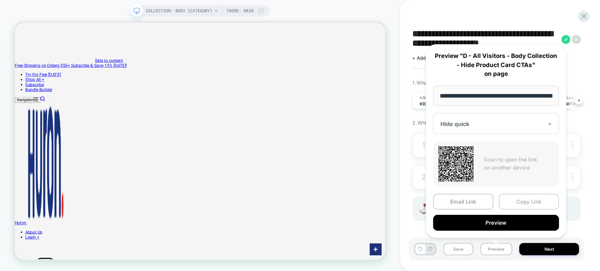
click at [520, 203] on button "Copy Link" at bounding box center [528, 202] width 60 height 16
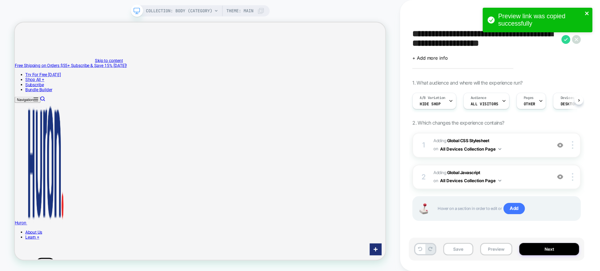
click at [585, 11] on icon "close" at bounding box center [586, 14] width 5 height 6
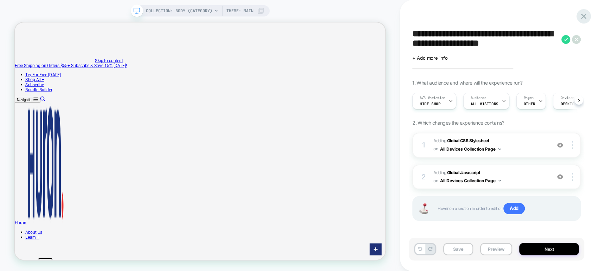
click at [583, 13] on icon at bounding box center [583, 16] width 9 height 9
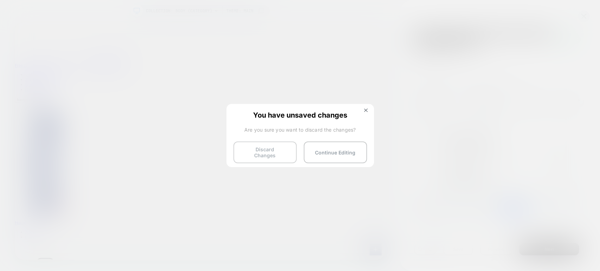
click at [258, 146] on button "Discard Changes" at bounding box center [264, 153] width 63 height 22
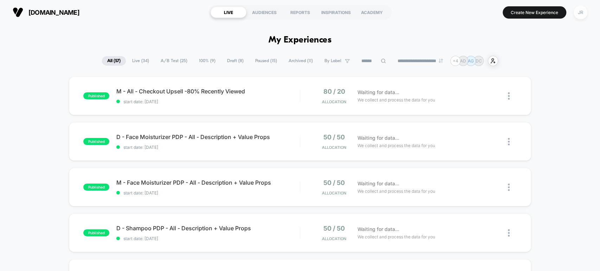
click at [579, 12] on div "JR" at bounding box center [580, 13] width 14 height 14
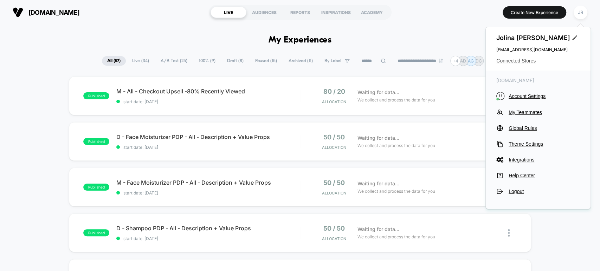
click at [521, 62] on span "Connected Stores" at bounding box center [538, 61] width 84 height 6
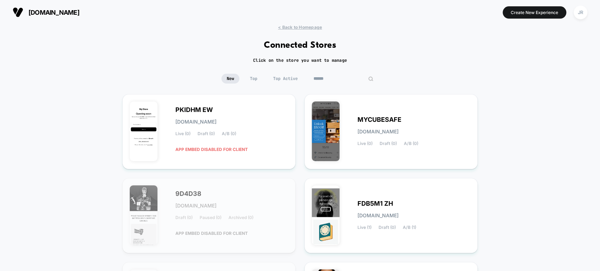
click at [341, 79] on input at bounding box center [343, 79] width 70 height 10
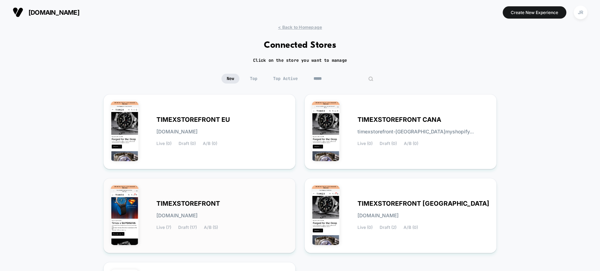
type input "*****"
click at [275, 206] on div "TIMEXSTOREFRONT [DOMAIN_NAME] Live (7) Draft (17) A/B (5)" at bounding box center [222, 215] width 132 height 29
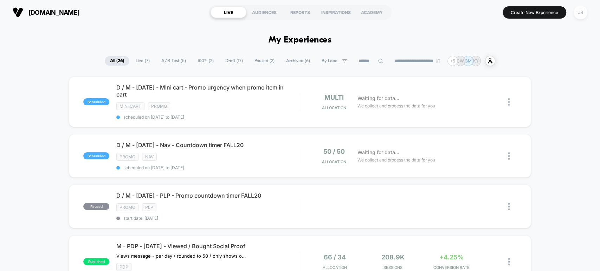
click at [582, 12] on div "JR" at bounding box center [580, 13] width 14 height 14
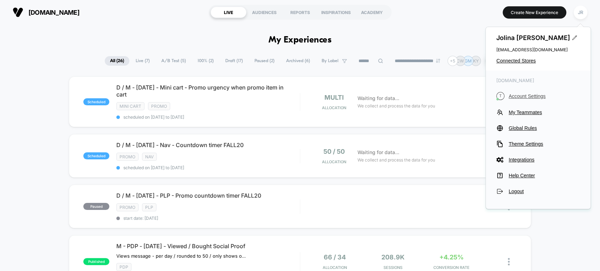
click at [530, 95] on span "Account Settings" at bounding box center [543, 96] width 71 height 6
